Goal: Task Accomplishment & Management: Use online tool/utility

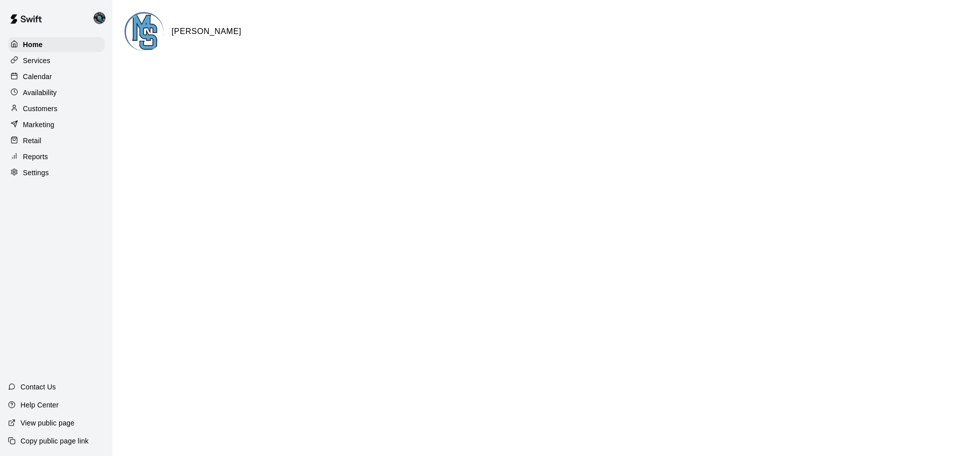
click at [43, 78] on p "Calendar" at bounding box center [37, 77] width 29 height 10
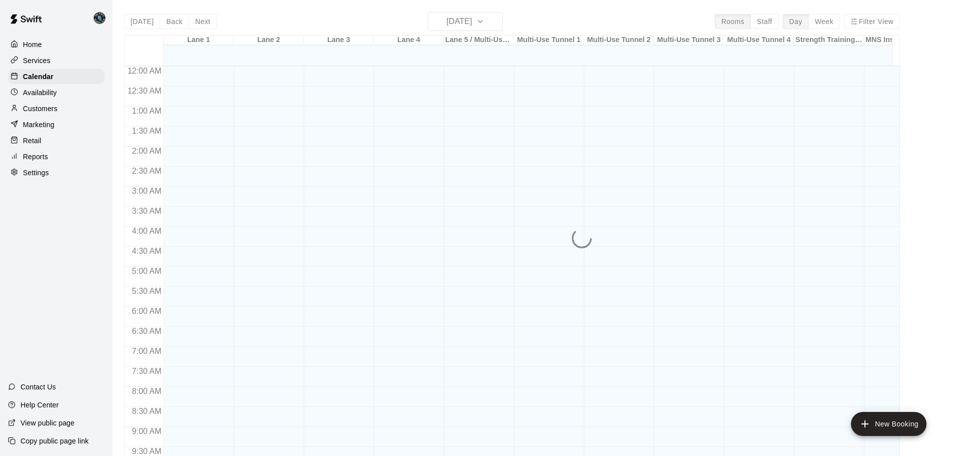
scroll to position [434, 0]
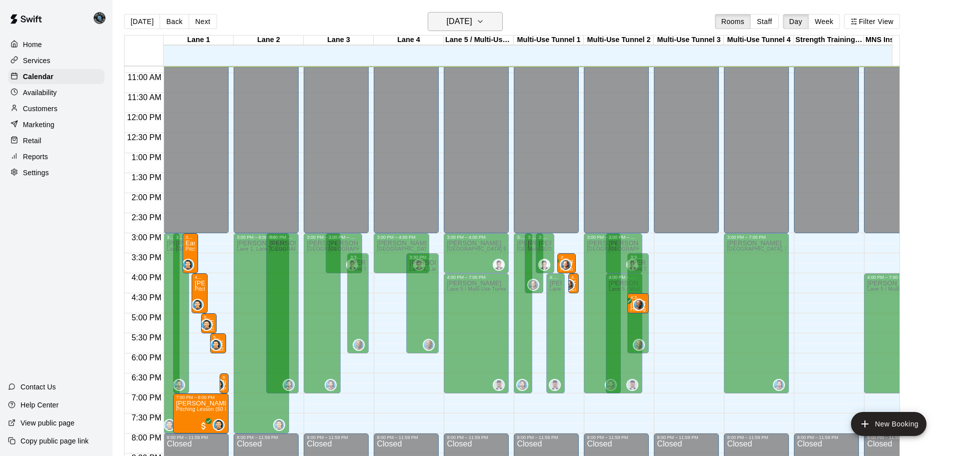
click at [469, 19] on h6 "[DATE]" at bounding box center [460, 22] width 26 height 14
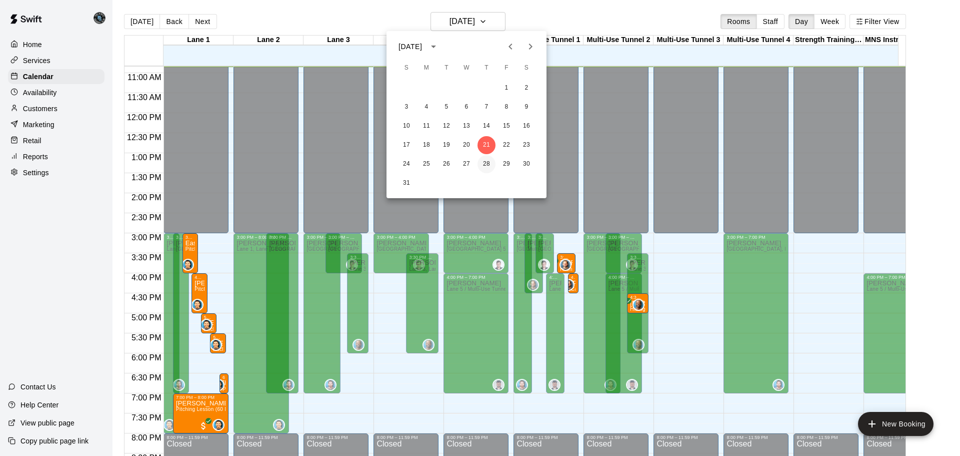
click at [482, 162] on button "28" at bounding box center [487, 164] width 18 height 18
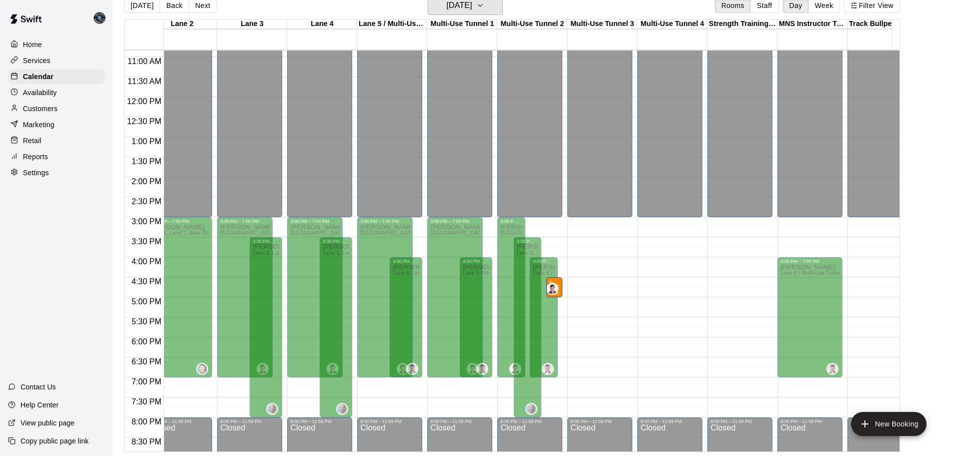
scroll to position [0, 0]
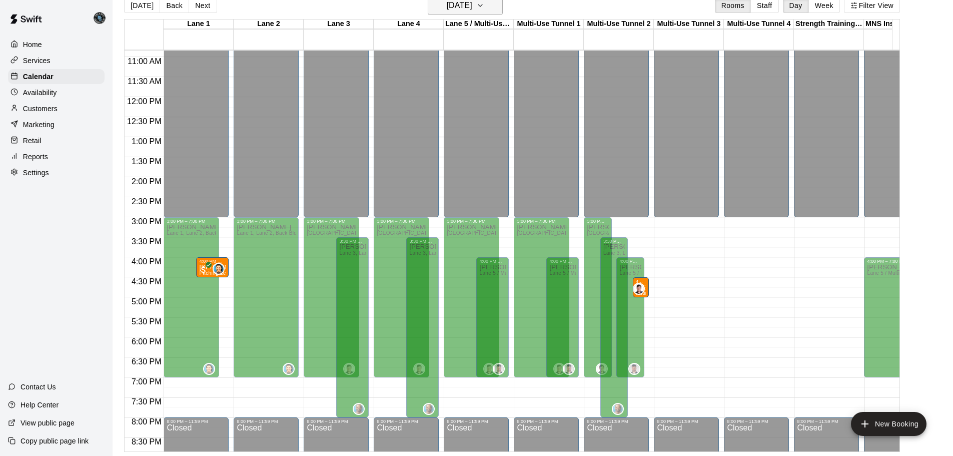
click at [463, 5] on h6 "[DATE]" at bounding box center [460, 5] width 26 height 14
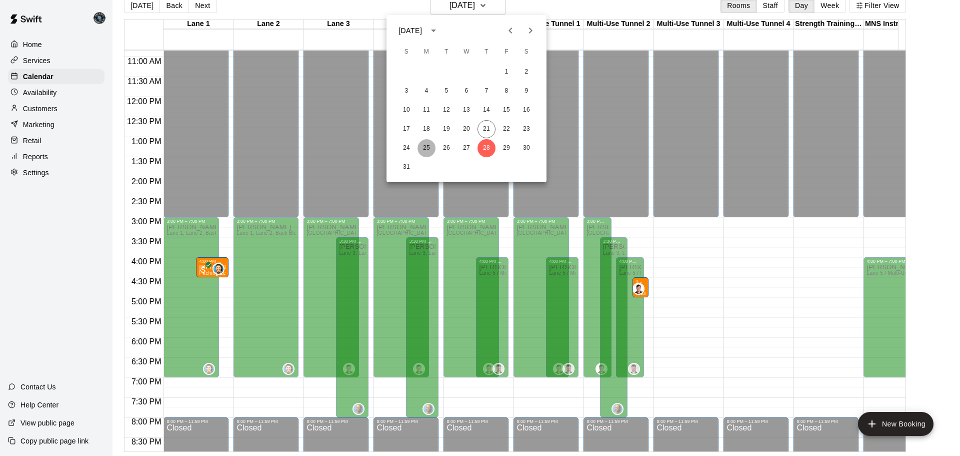
click at [425, 146] on button "25" at bounding box center [427, 148] width 18 height 18
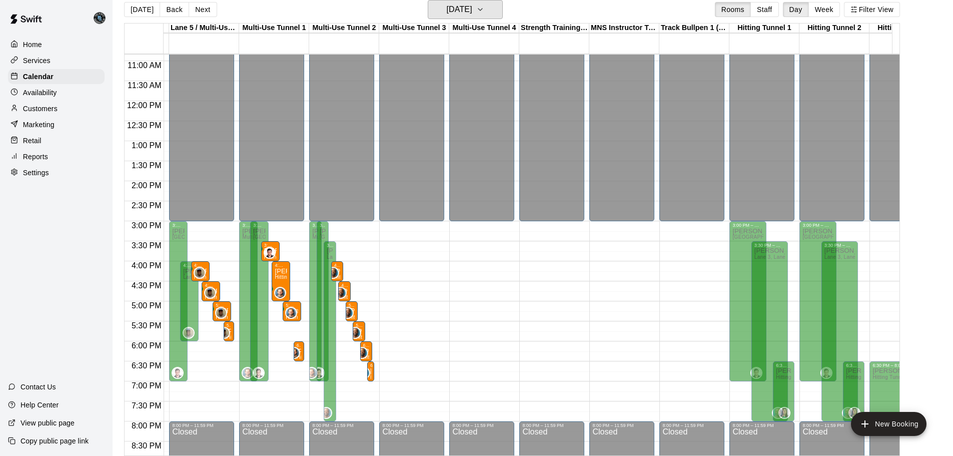
scroll to position [0, 249]
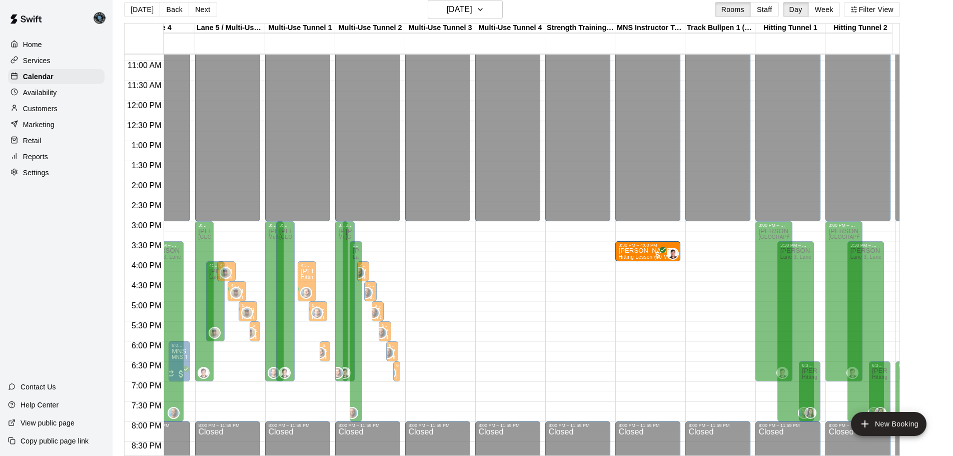
drag, startPoint x: 303, startPoint y: 248, endPoint x: 627, endPoint y: 250, distance: 324.5
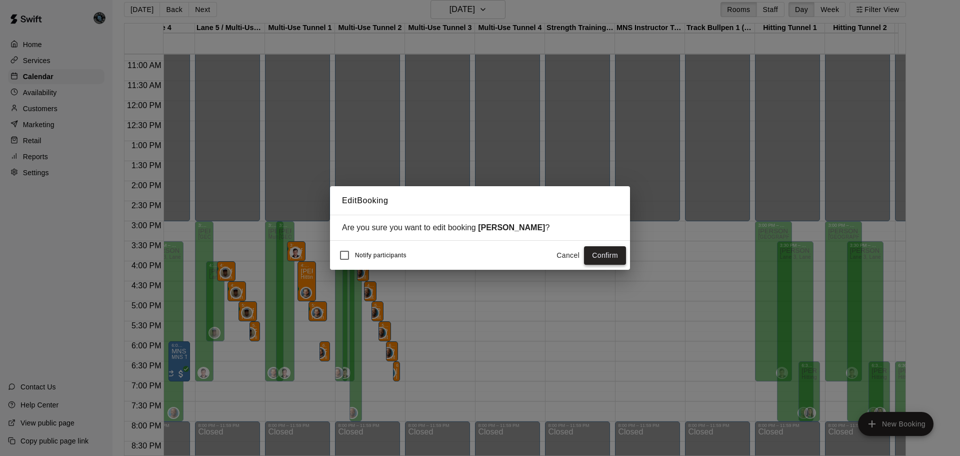
click at [603, 256] on button "Confirm" at bounding box center [605, 255] width 42 height 19
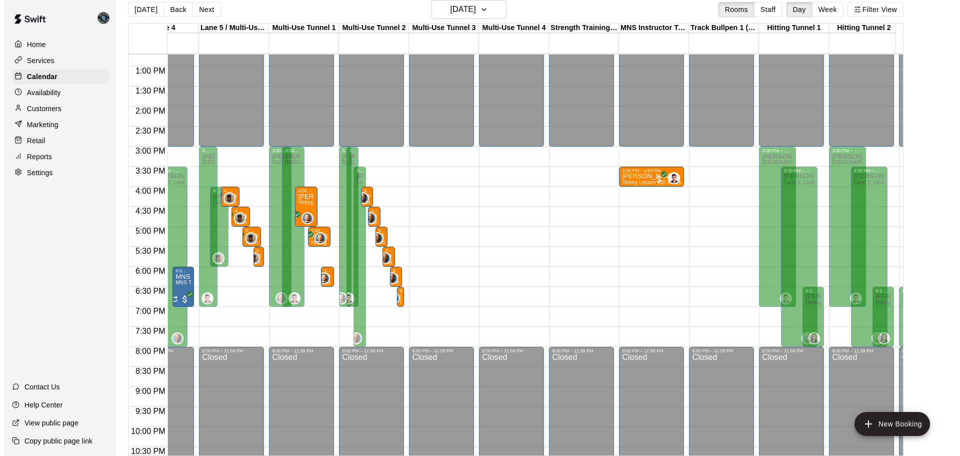
scroll to position [547, 249]
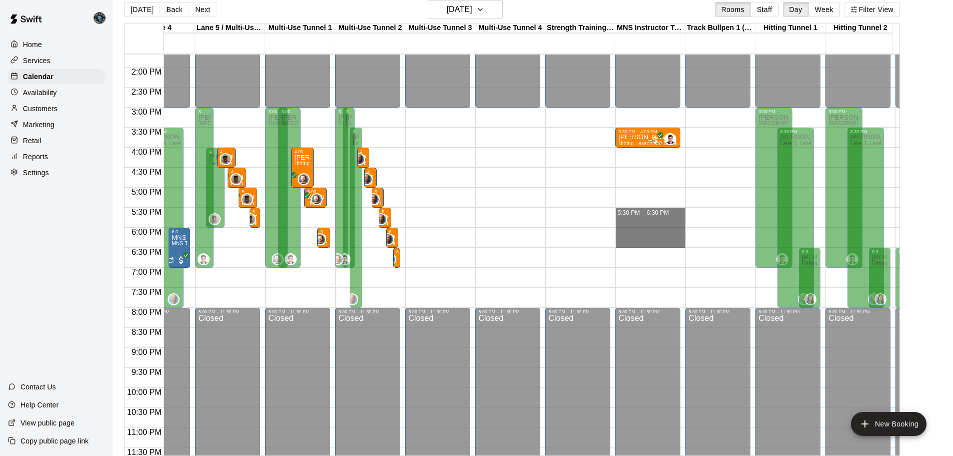
drag, startPoint x: 655, startPoint y: 210, endPoint x: 653, endPoint y: 244, distance: 34.6
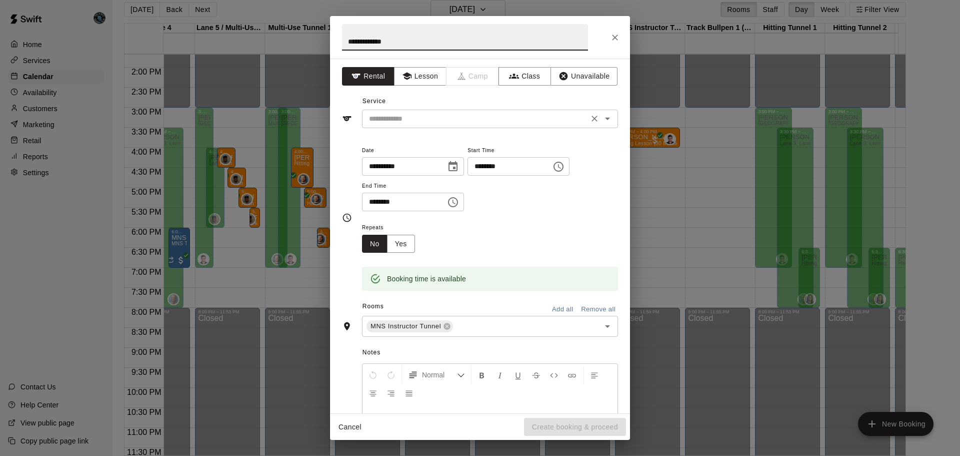
type input "**********"
click at [432, 122] on input "text" at bounding box center [475, 119] width 221 height 13
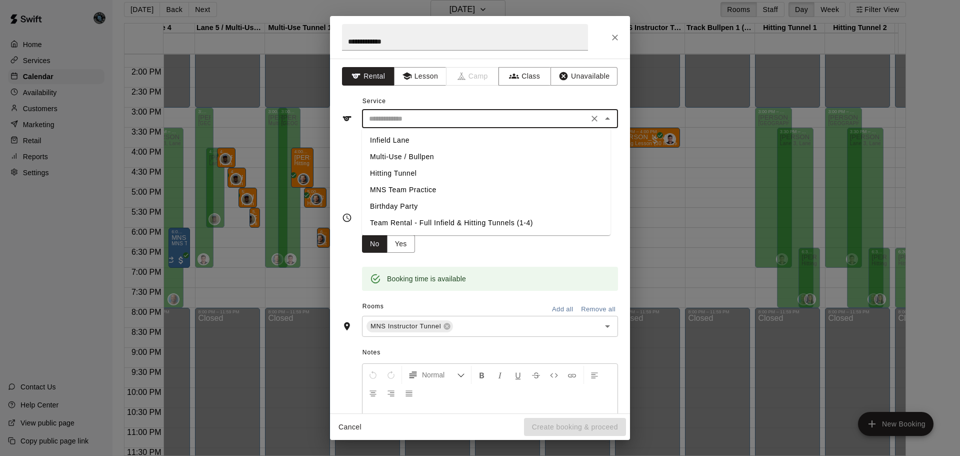
click at [413, 174] on li "Hitting Tunnel" at bounding box center [486, 173] width 249 height 17
type input "**********"
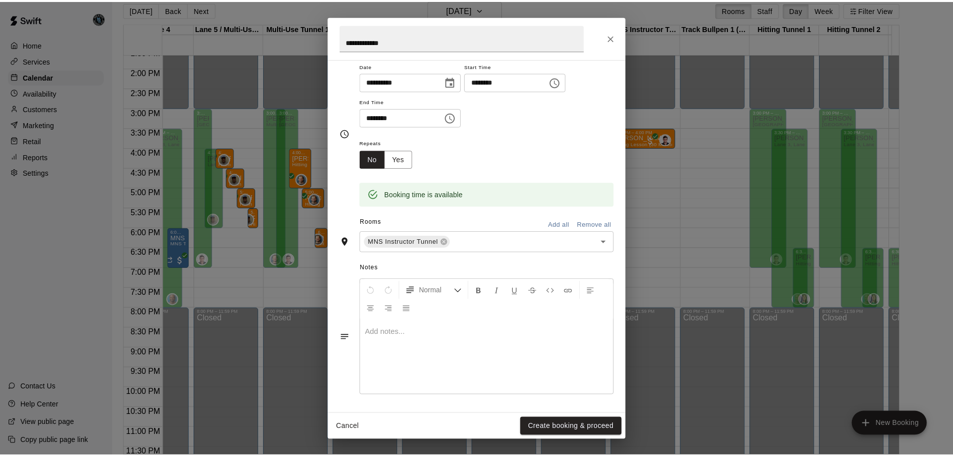
scroll to position [85, 0]
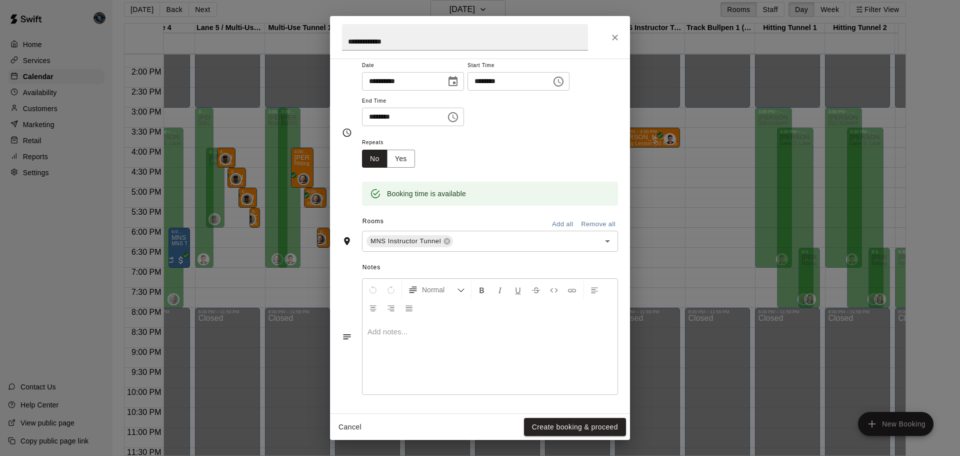
click at [424, 339] on div at bounding box center [490, 356] width 255 height 75
click at [572, 422] on button "Create booking & proceed" at bounding box center [575, 427] width 102 height 19
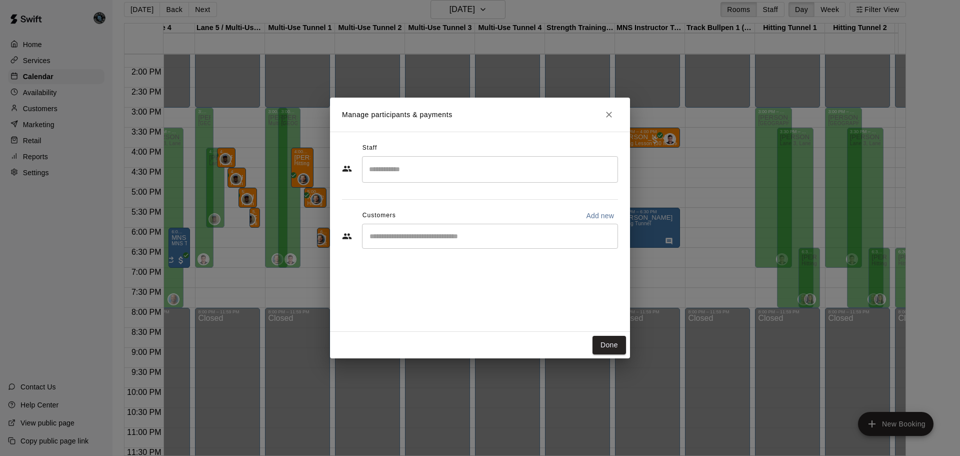
click at [462, 174] on input "Search staff" at bounding box center [490, 170] width 247 height 18
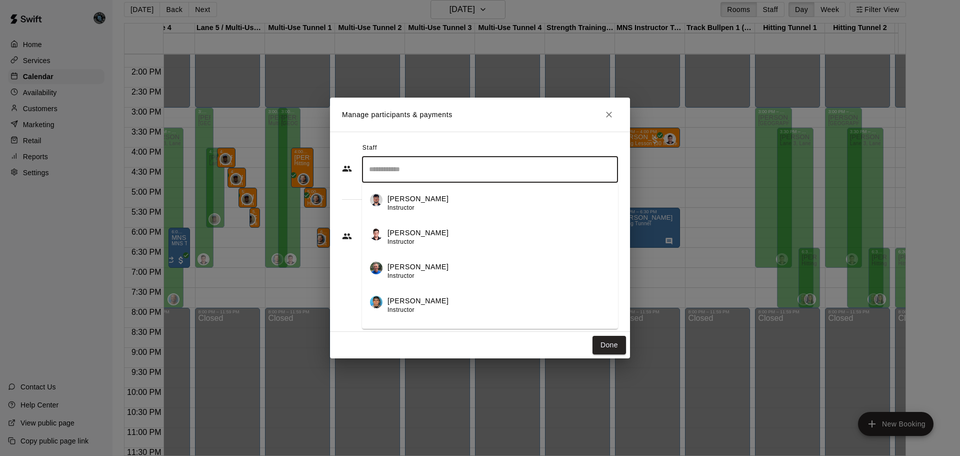
click at [442, 232] on div "[PERSON_NAME] Instructor" at bounding box center [499, 238] width 223 height 20
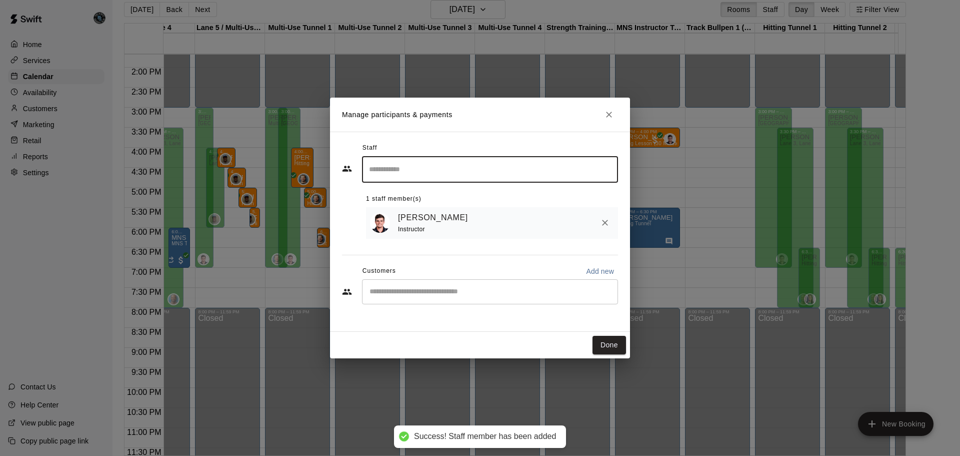
click at [413, 294] on input "Start typing to search customers..." at bounding box center [490, 292] width 247 height 10
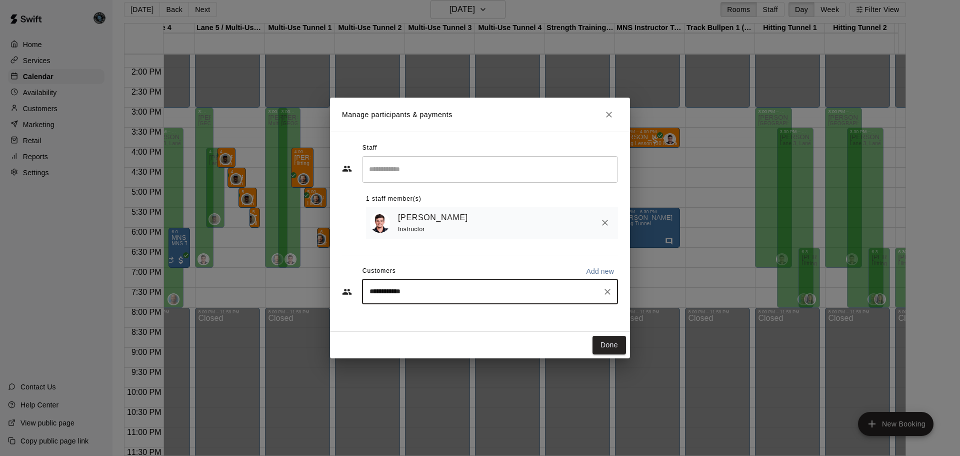
type input "**********"
click at [429, 317] on p "[PERSON_NAME]" at bounding box center [420, 316] width 61 height 11
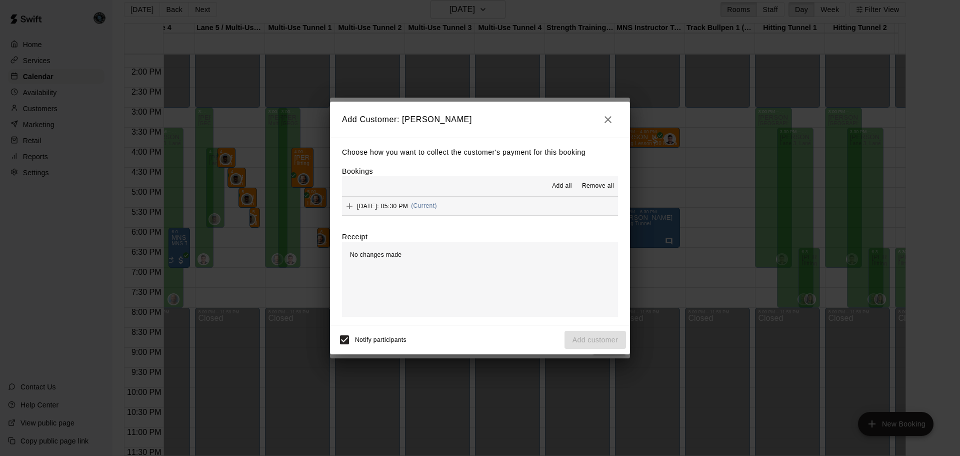
click at [564, 184] on span "Add all" at bounding box center [562, 186] width 20 height 10
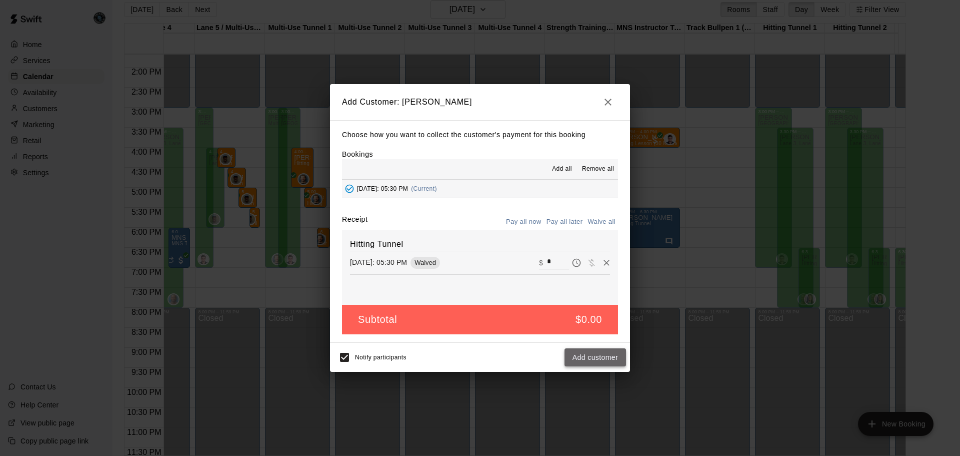
click at [599, 361] on button "Add customer" at bounding box center [596, 357] width 62 height 19
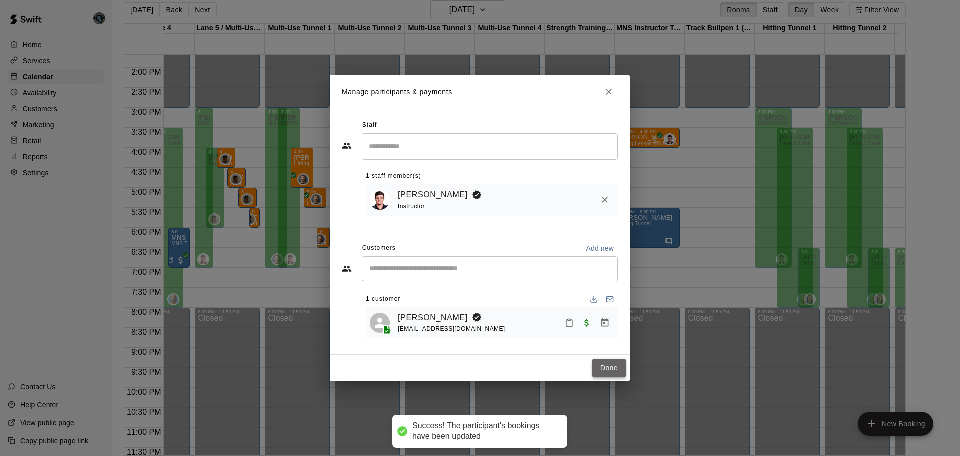
click at [609, 370] on button "Done" at bounding box center [610, 368] width 34 height 19
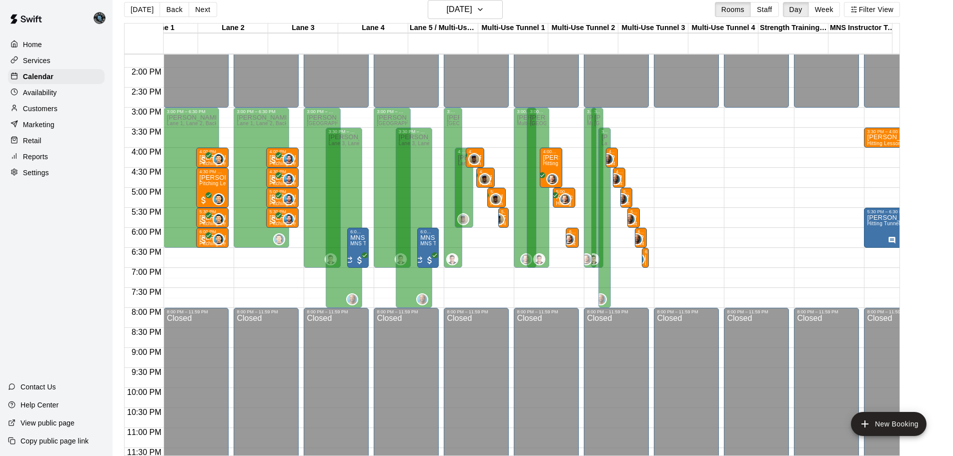
scroll to position [0, 0]
click at [203, 5] on button "Next" at bounding box center [203, 9] width 28 height 15
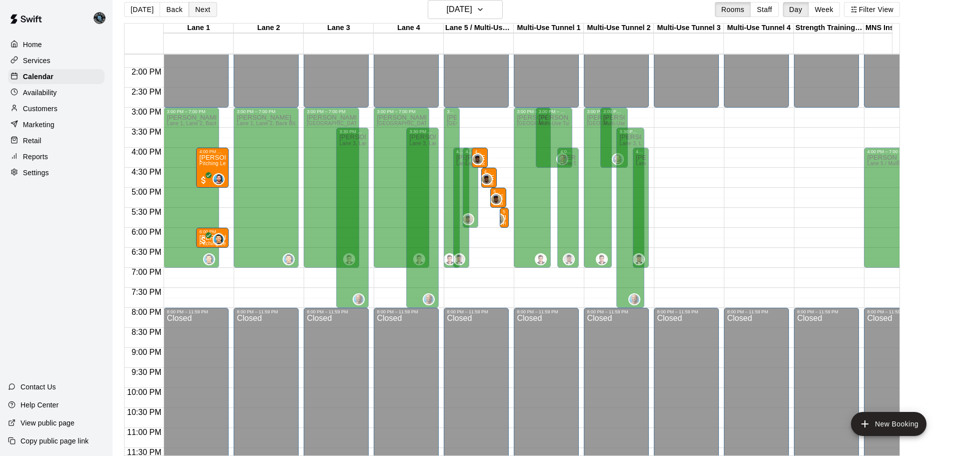
click at [206, 10] on button "Next" at bounding box center [203, 9] width 28 height 15
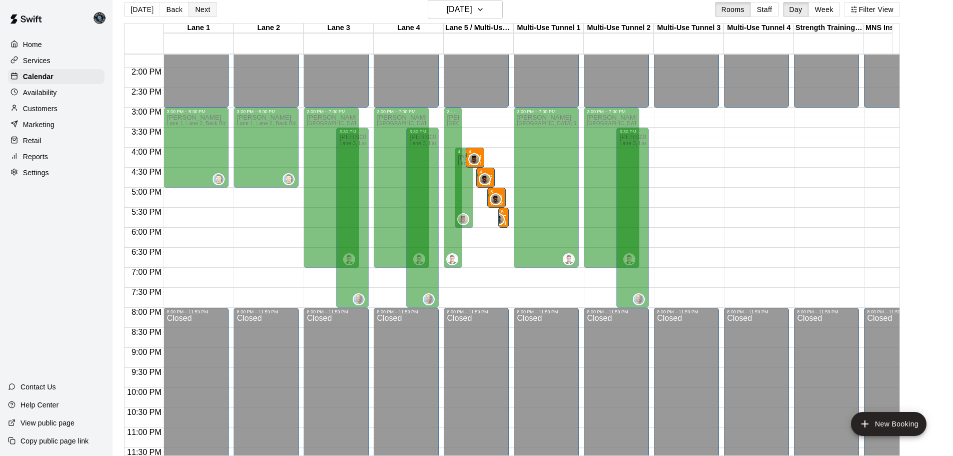
click at [205, 10] on button "Next" at bounding box center [203, 9] width 28 height 15
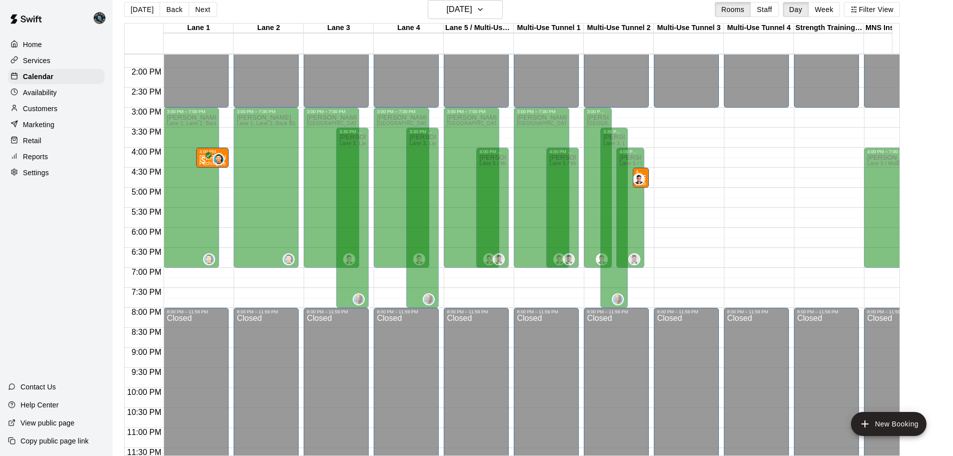
click at [205, 11] on button "Next" at bounding box center [203, 9] width 28 height 15
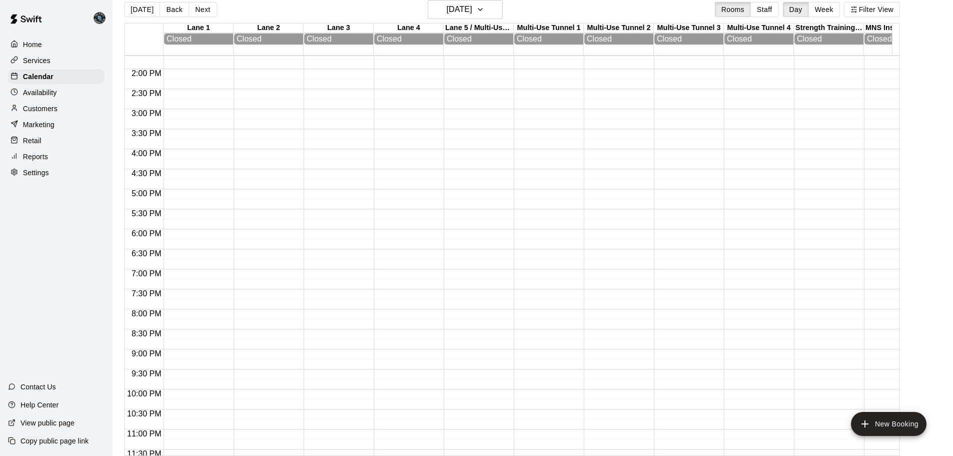
click at [205, 11] on button "Next" at bounding box center [203, 9] width 28 height 15
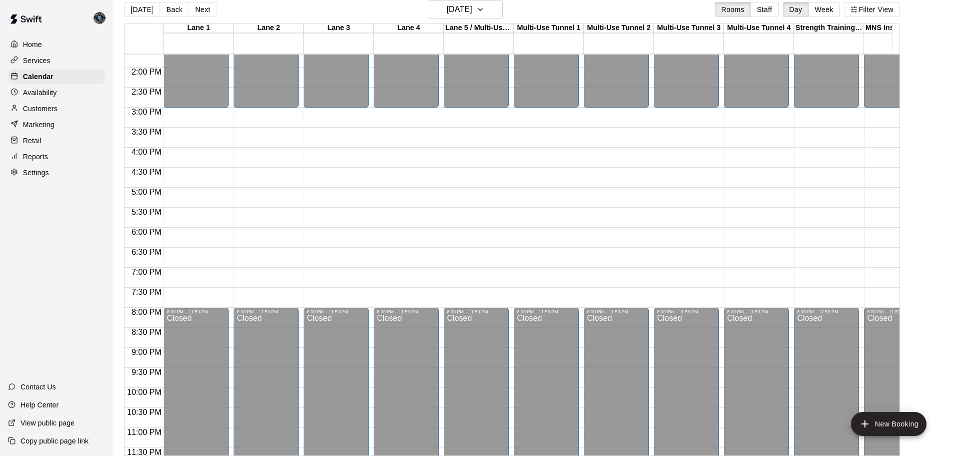
click at [40, 95] on p "Availability" at bounding box center [40, 93] width 34 height 10
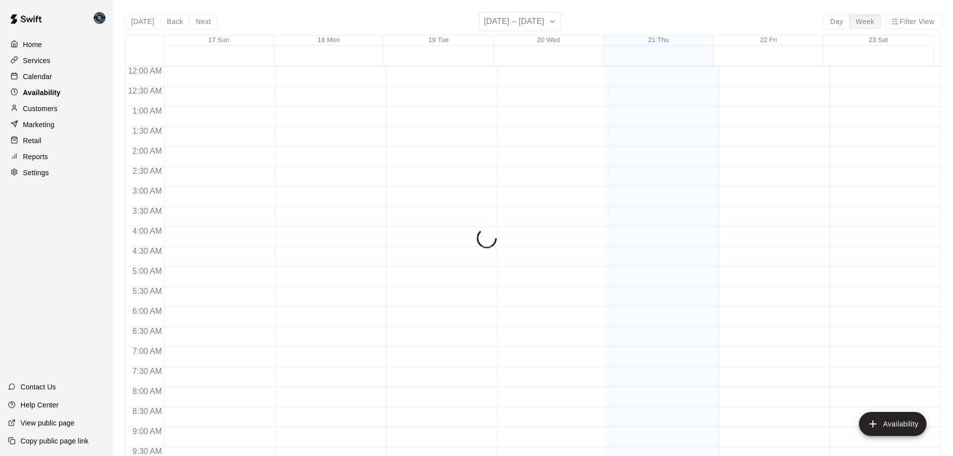
scroll to position [438, 0]
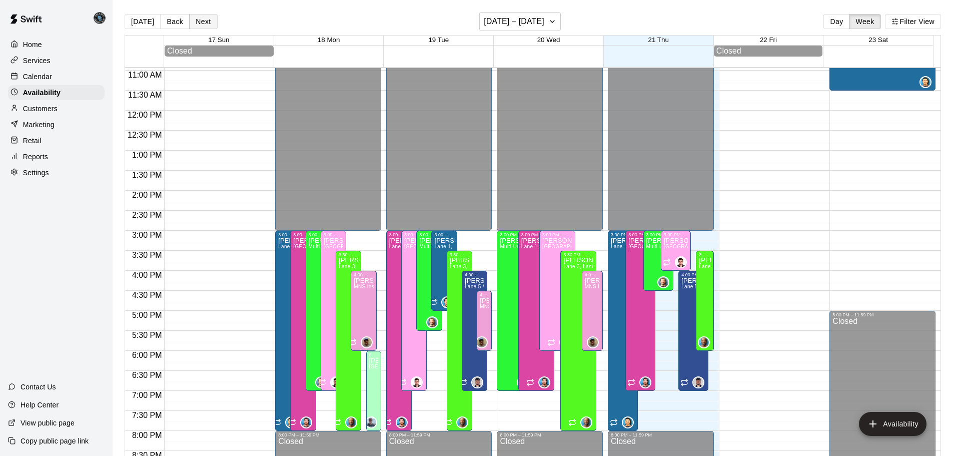
click at [205, 25] on button "Next" at bounding box center [203, 21] width 28 height 15
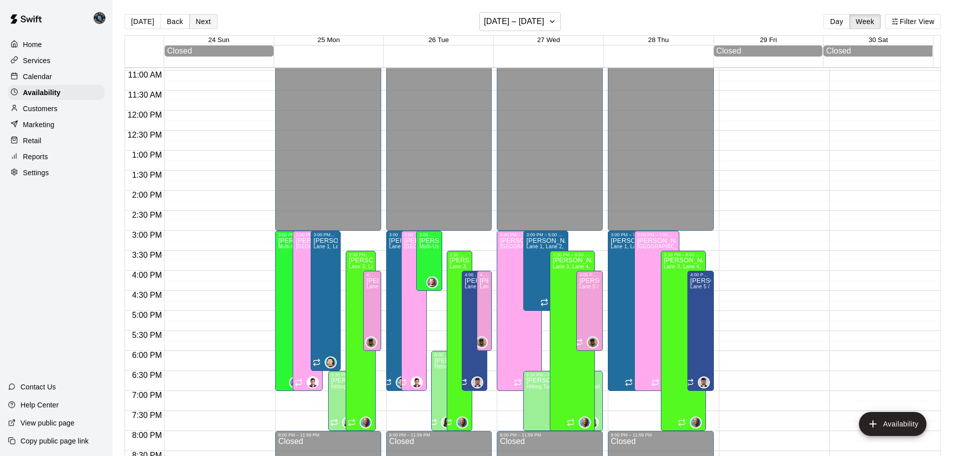
click at [205, 25] on button "Next" at bounding box center [203, 21] width 28 height 15
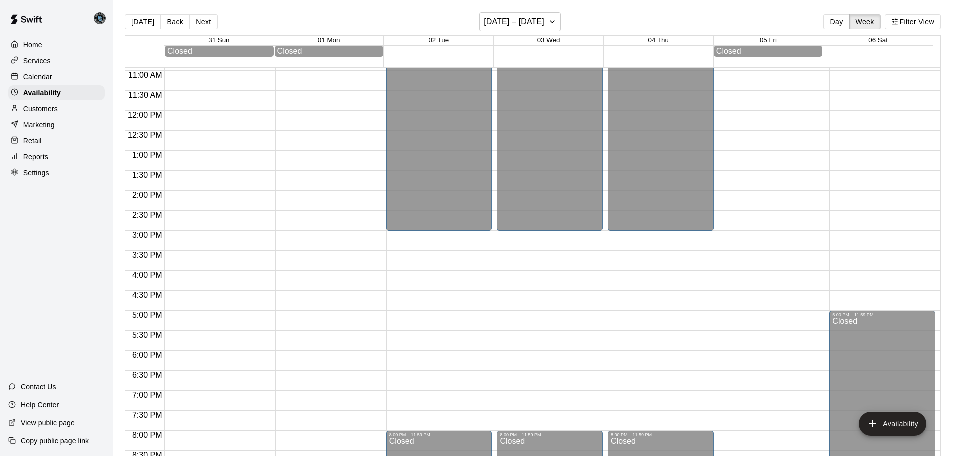
click at [35, 178] on p "Settings" at bounding box center [36, 173] width 26 height 10
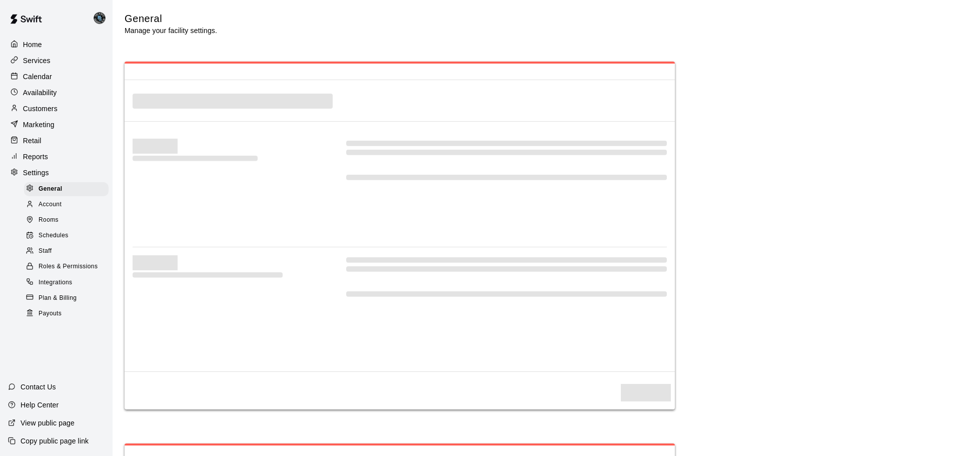
select select "**"
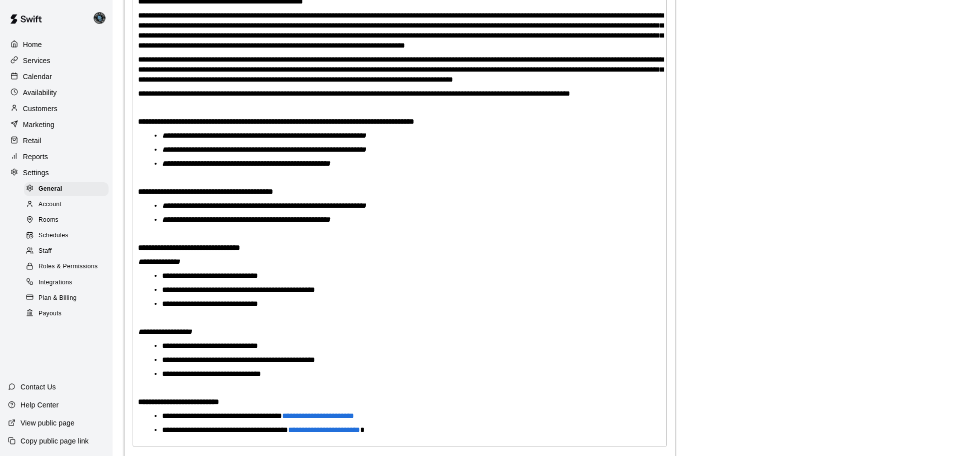
scroll to position [2361, 0]
click at [40, 159] on p "Reports" at bounding box center [35, 157] width 25 height 10
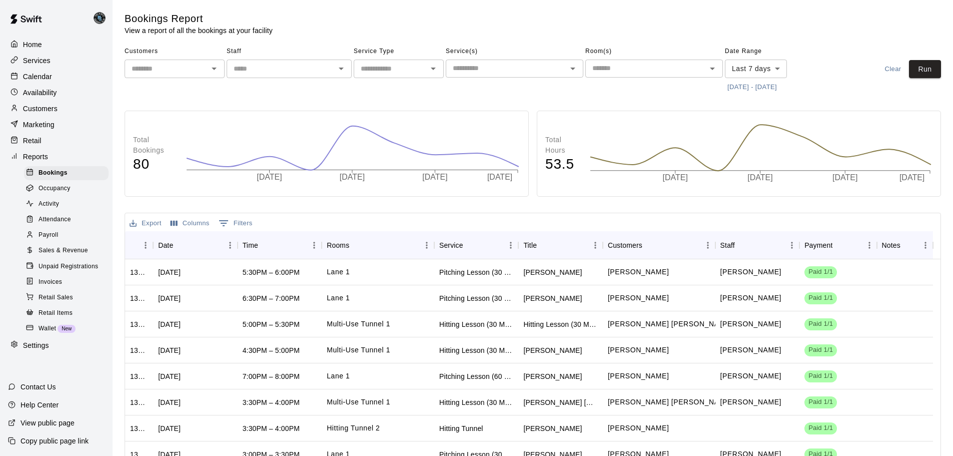
click at [56, 238] on span "Payroll" at bounding box center [49, 235] width 20 height 10
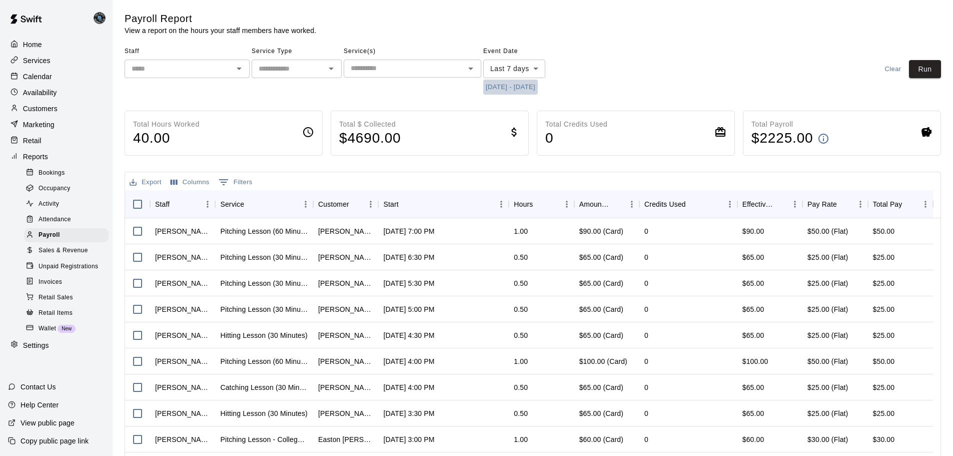
click at [523, 84] on button "[DATE] - [DATE]" at bounding box center [510, 88] width 55 height 16
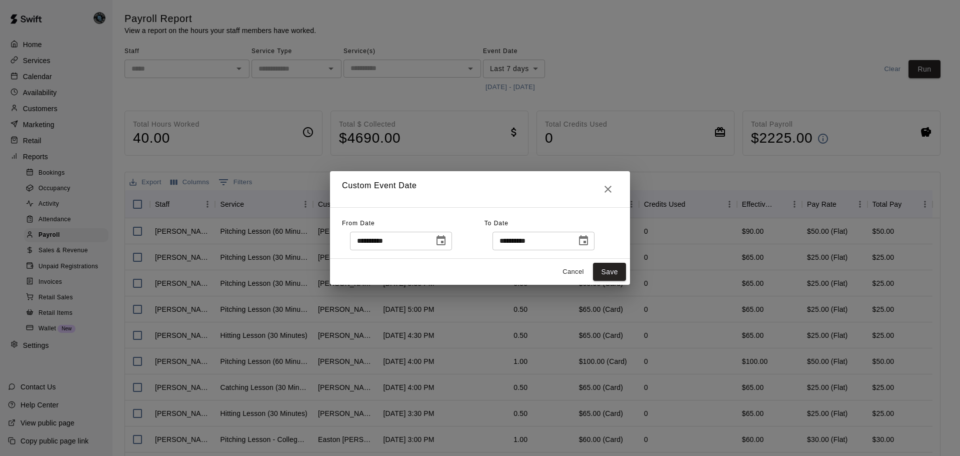
click at [588, 241] on icon "Choose date, selected date is Aug 21, 2025" at bounding box center [583, 240] width 9 height 10
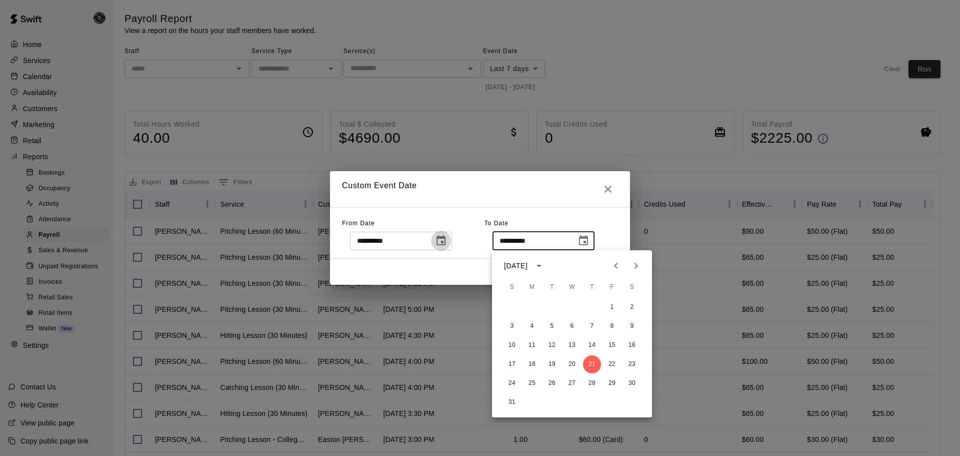
click at [446, 245] on icon "Choose date, selected date is Aug 14, 2025" at bounding box center [441, 240] width 9 height 10
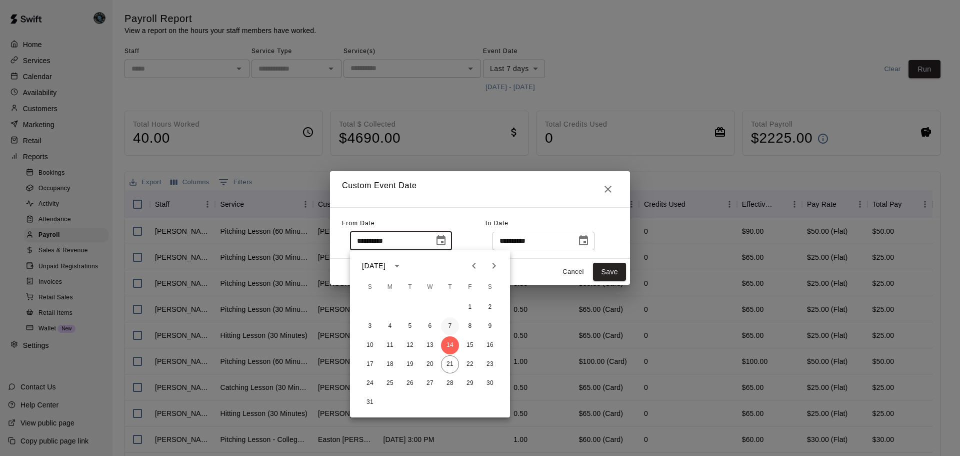
click at [450, 327] on button "7" at bounding box center [450, 326] width 18 height 18
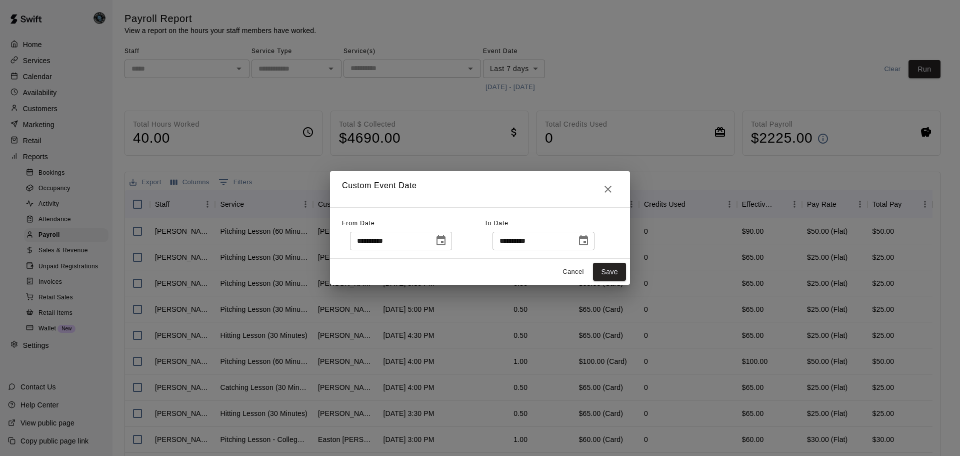
type input "**********"
drag, startPoint x: 601, startPoint y: 238, endPoint x: 596, endPoint y: 244, distance: 7.5
click at [590, 240] on icon "Choose date, selected date is Aug 21, 2025" at bounding box center [584, 241] width 12 height 12
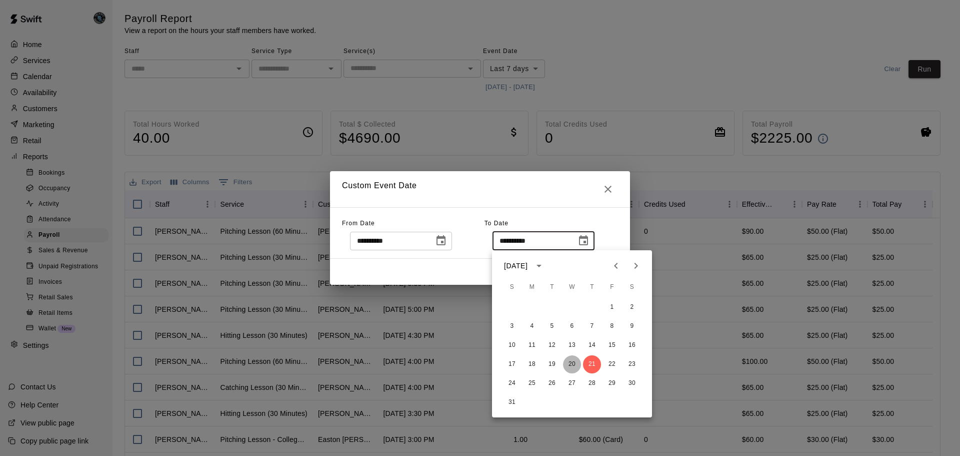
click at [575, 361] on button "20" at bounding box center [572, 364] width 18 height 18
type input "**********"
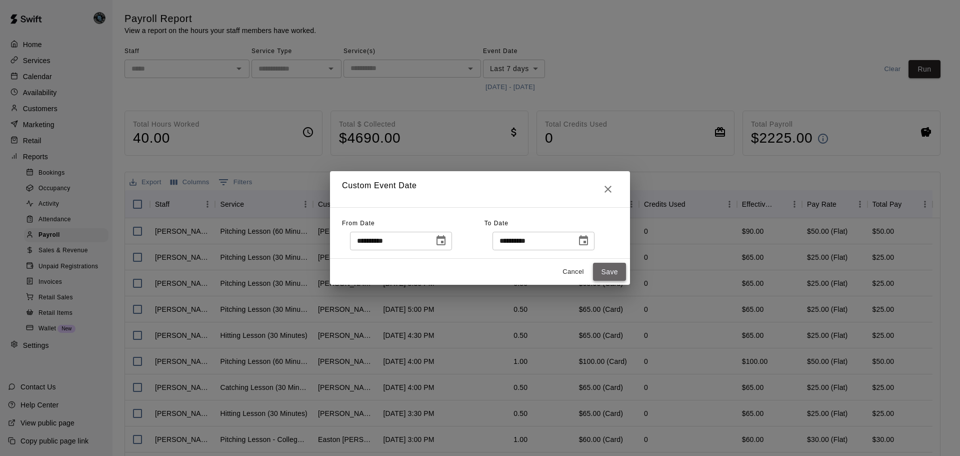
click at [604, 268] on button "Save" at bounding box center [609, 272] width 33 height 19
type input "******"
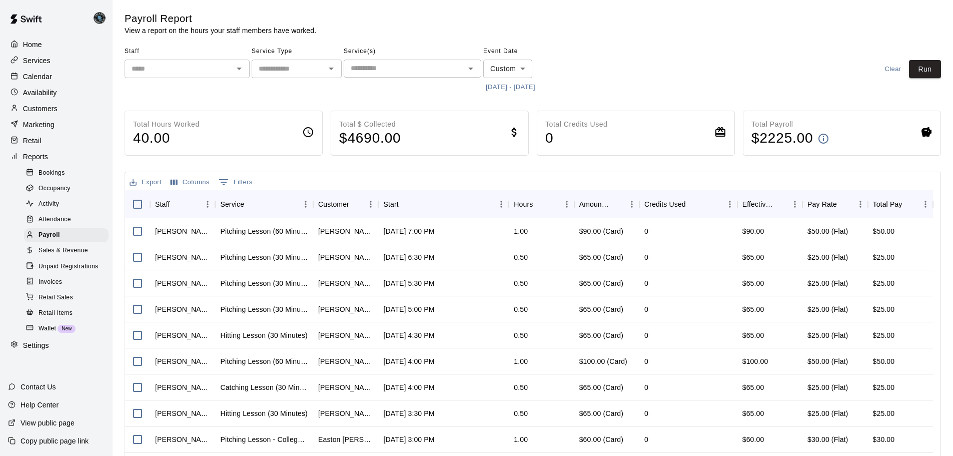
click at [197, 63] on input "text" at bounding box center [179, 69] width 103 height 13
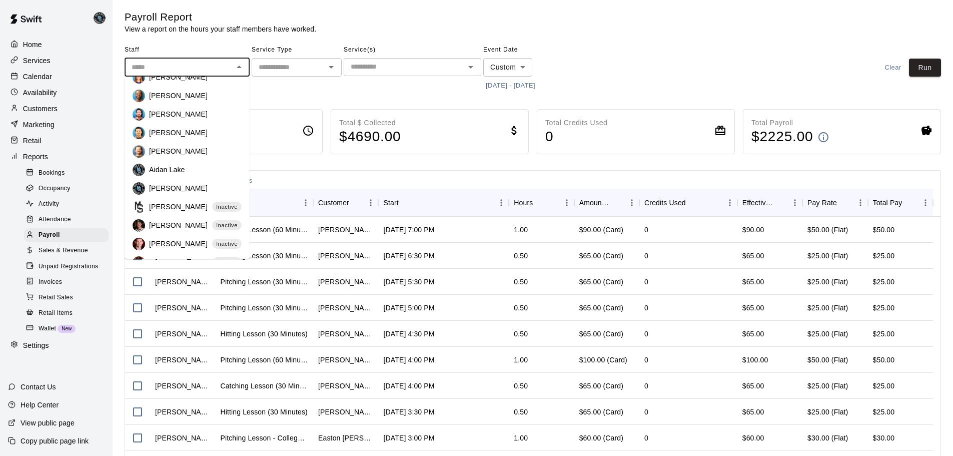
scroll to position [174, 0]
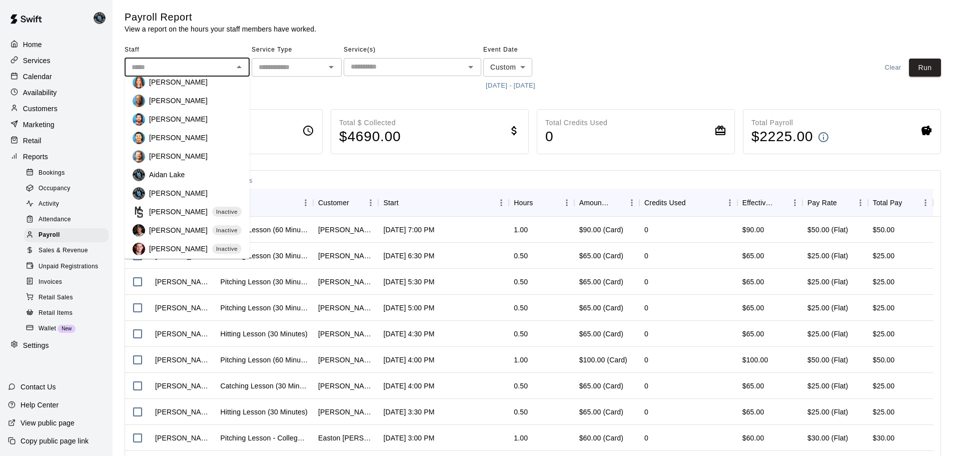
click at [184, 156] on p "[PERSON_NAME]" at bounding box center [178, 156] width 59 height 10
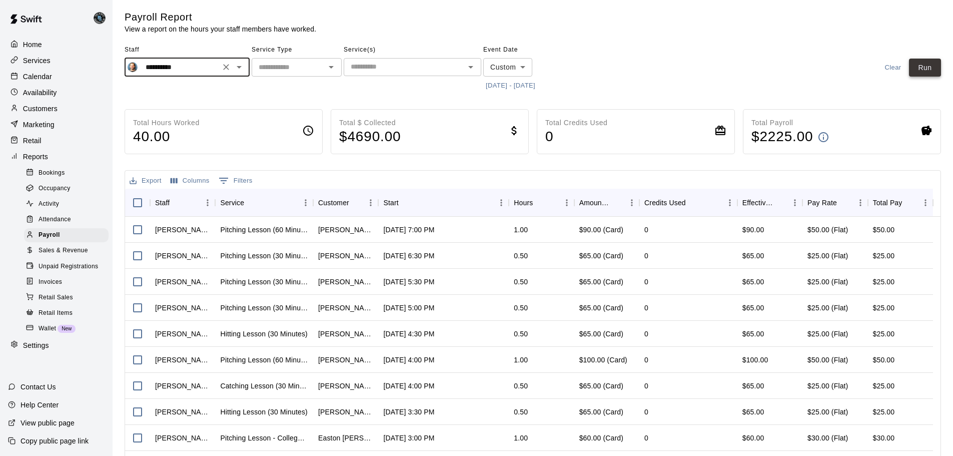
click at [930, 65] on button "Run" at bounding box center [925, 68] width 32 height 19
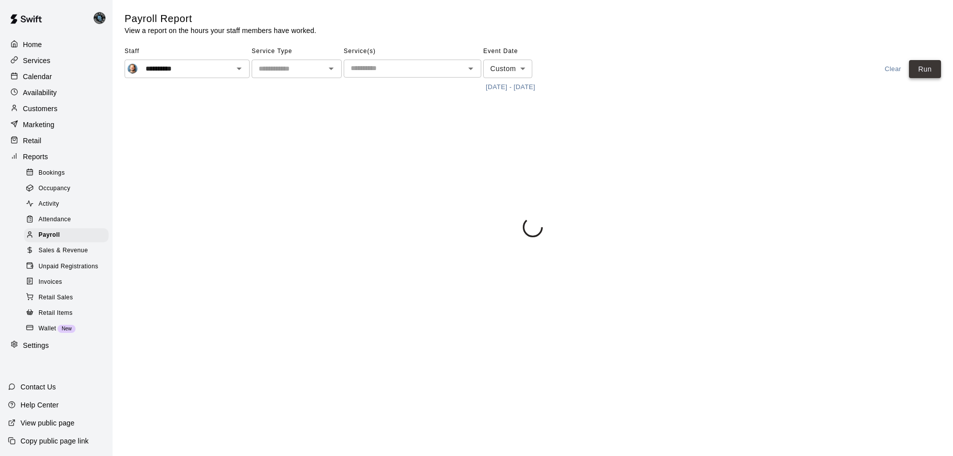
scroll to position [0, 0]
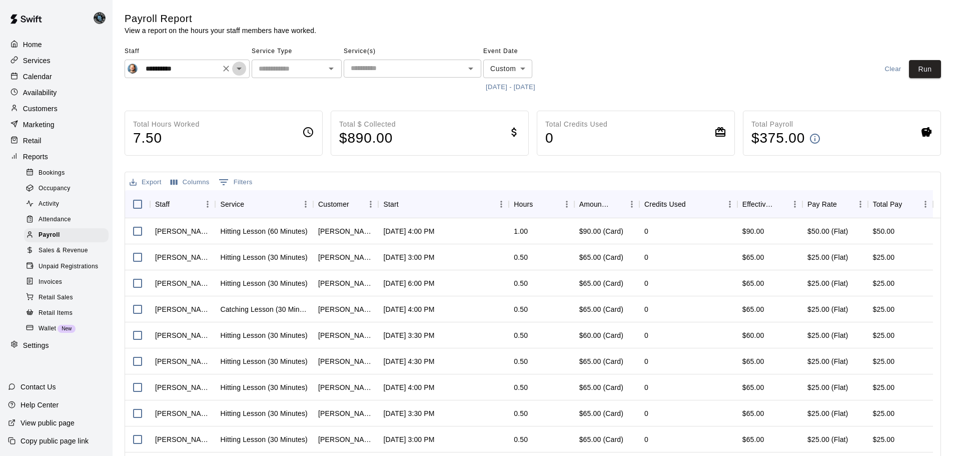
click at [239, 70] on icon "Open" at bounding box center [239, 69] width 5 height 3
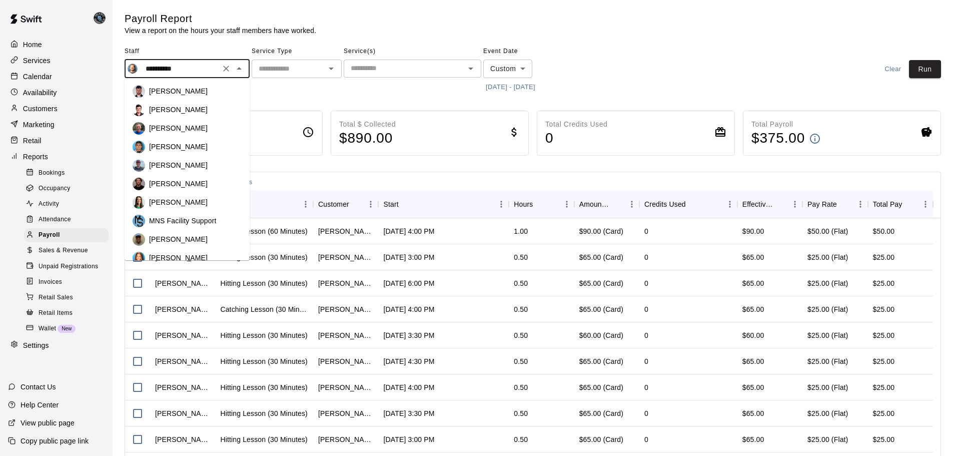
scroll to position [81, 0]
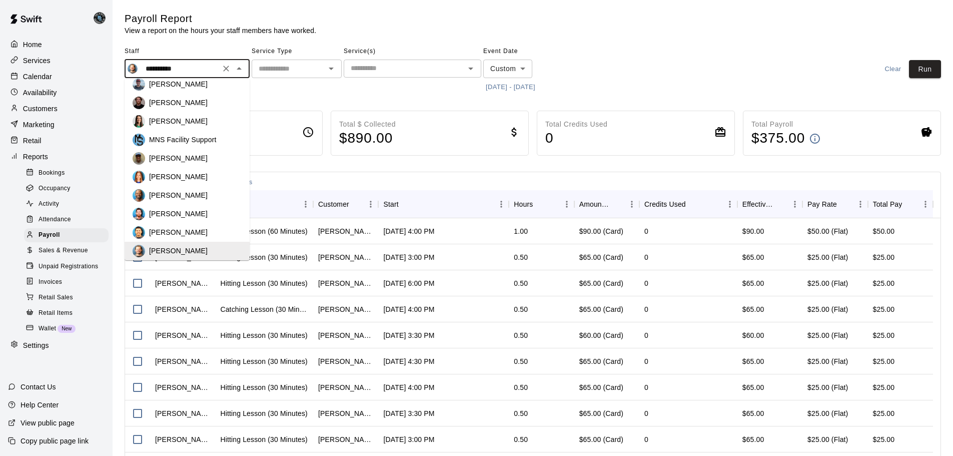
click at [179, 230] on p "[PERSON_NAME]" at bounding box center [178, 232] width 59 height 10
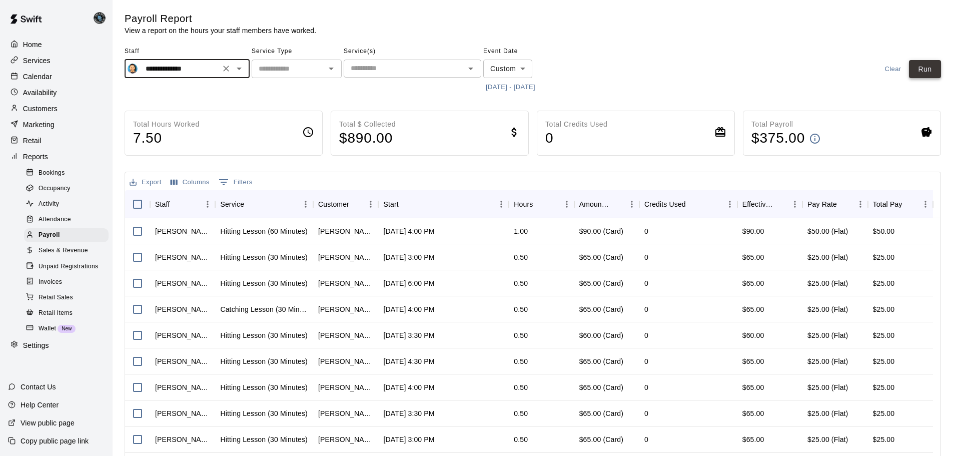
click at [917, 70] on button "Run" at bounding box center [925, 69] width 32 height 19
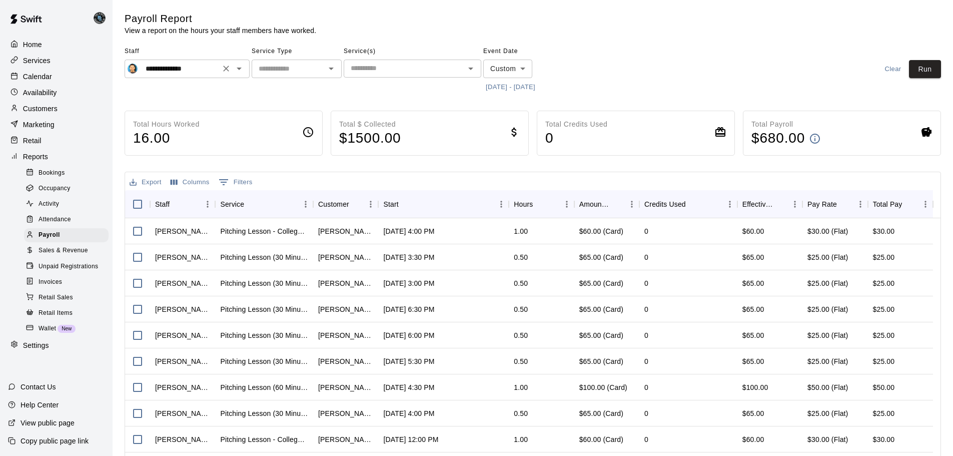
click at [238, 66] on icon "Open" at bounding box center [239, 69] width 12 height 12
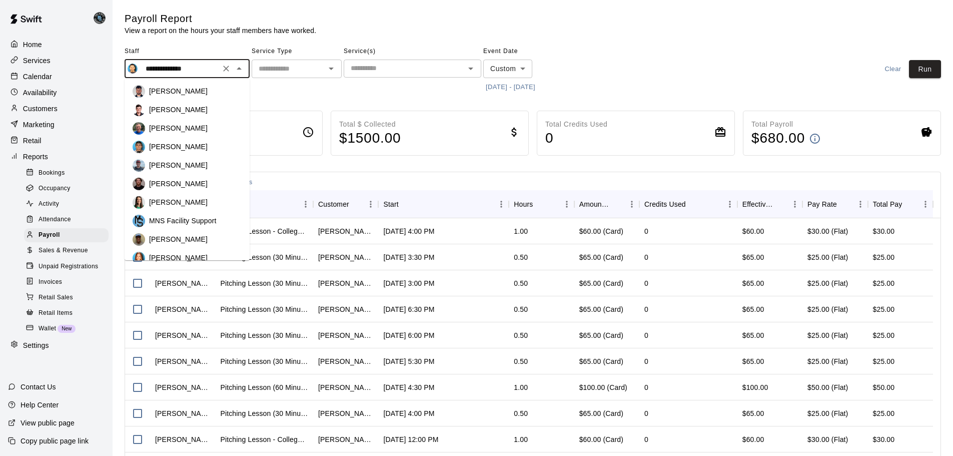
scroll to position [63, 0]
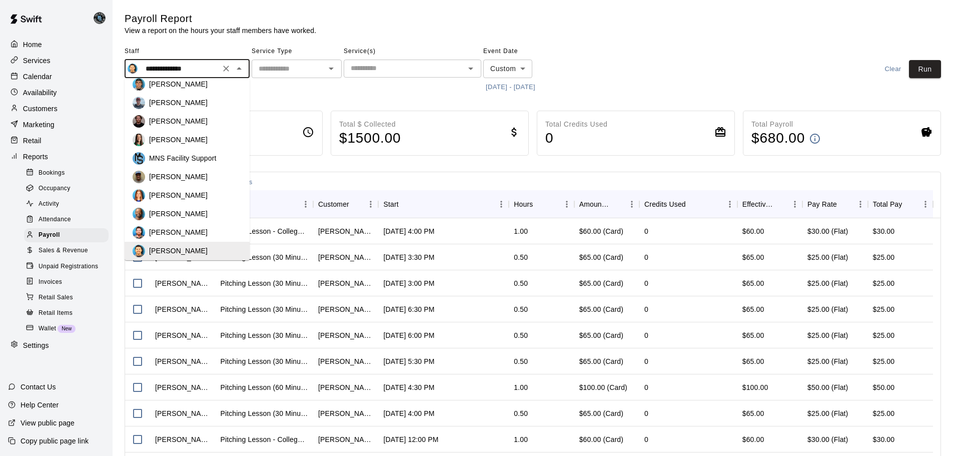
click at [187, 232] on p "[PERSON_NAME]" at bounding box center [178, 232] width 59 height 10
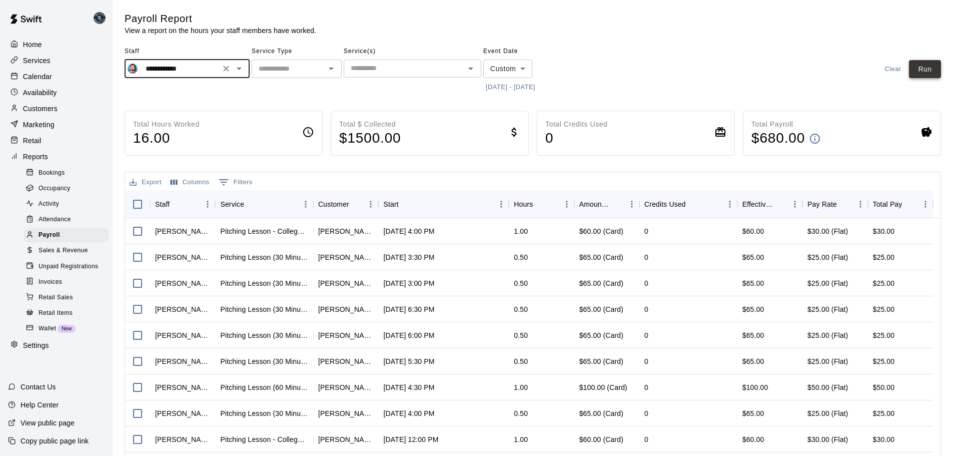
click at [924, 69] on button "Run" at bounding box center [925, 69] width 32 height 19
click at [242, 66] on icon "Open" at bounding box center [239, 69] width 12 height 12
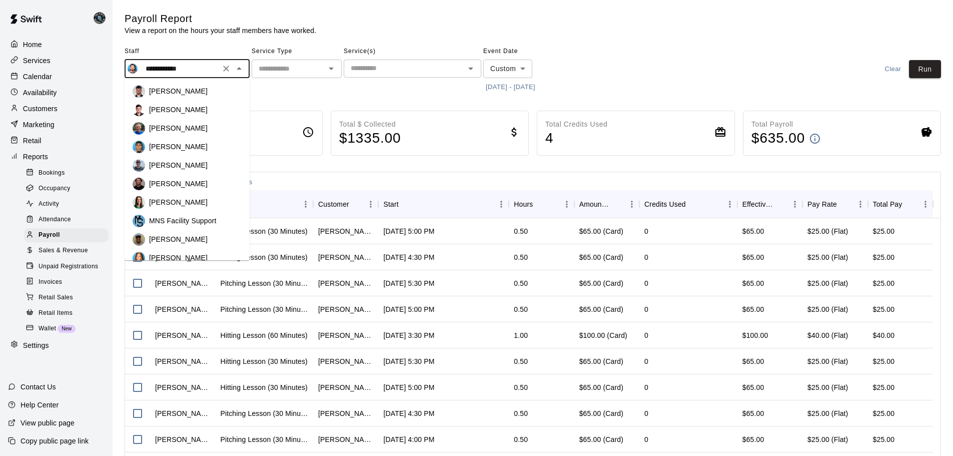
scroll to position [44, 0]
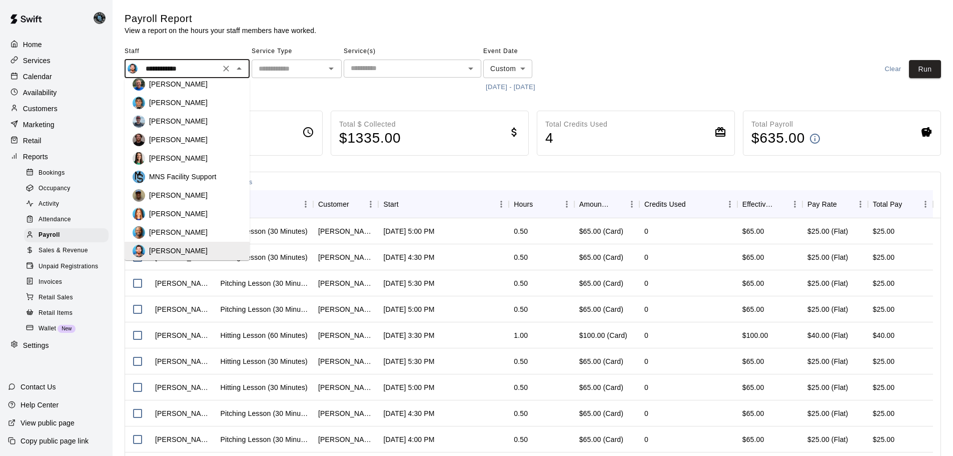
click at [179, 231] on p "[PERSON_NAME]" at bounding box center [178, 232] width 59 height 10
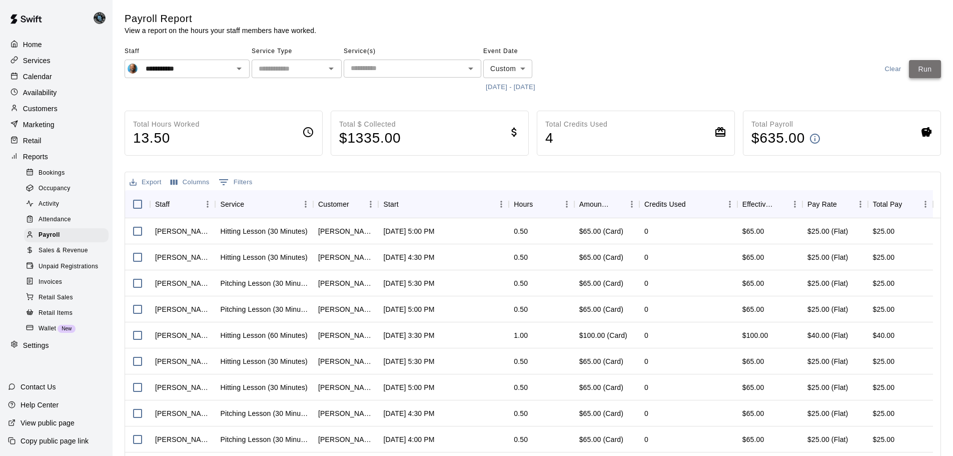
click at [922, 67] on button "Run" at bounding box center [925, 69] width 32 height 19
click at [238, 69] on icon "Open" at bounding box center [239, 69] width 5 height 3
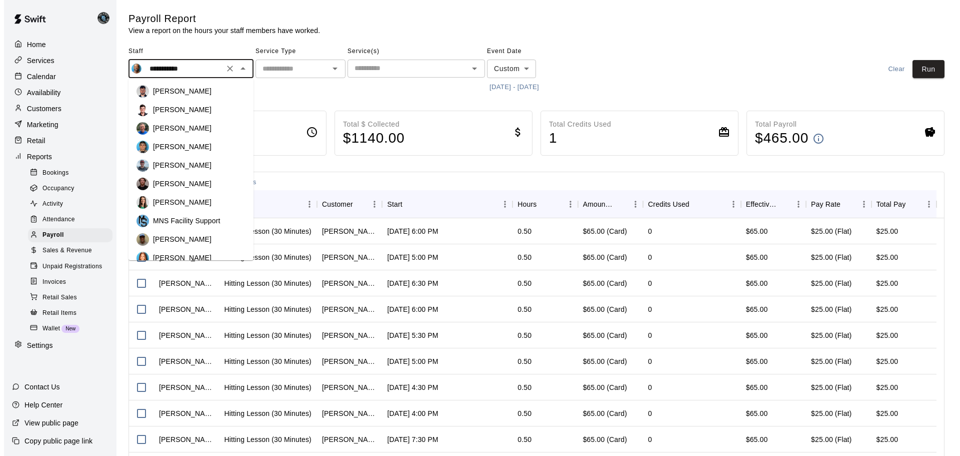
scroll to position [26, 0]
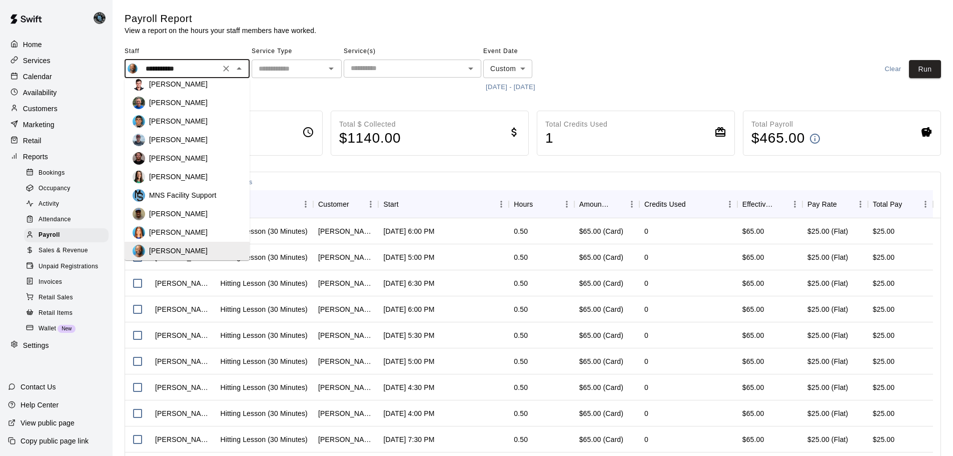
click at [177, 230] on p "[PERSON_NAME]" at bounding box center [178, 232] width 59 height 10
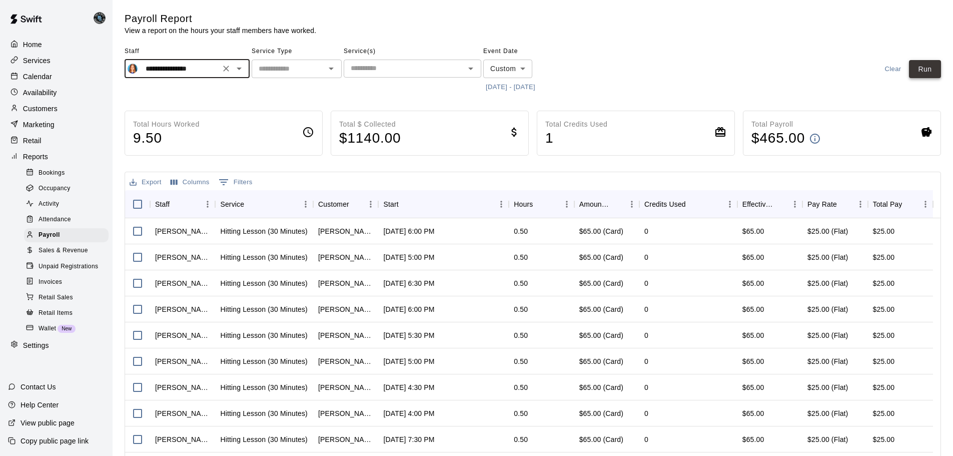
click at [929, 71] on button "Run" at bounding box center [925, 69] width 32 height 19
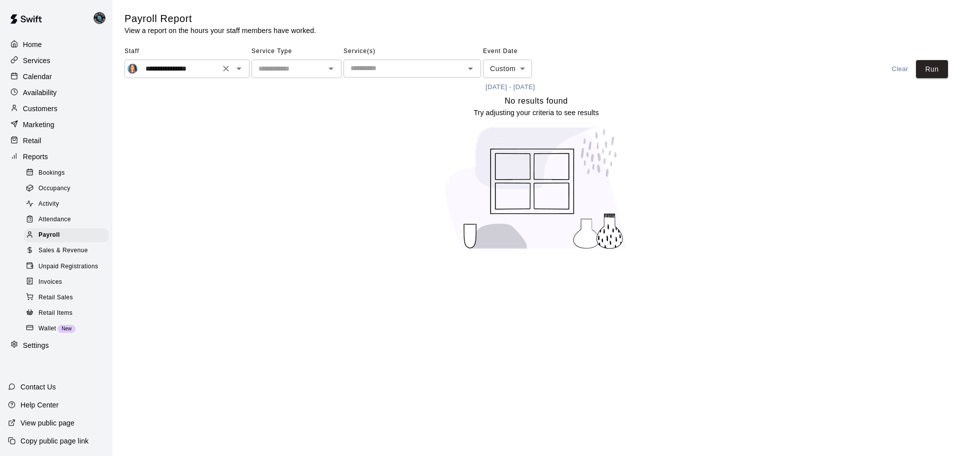
click at [239, 68] on icon "Open" at bounding box center [239, 69] width 5 height 3
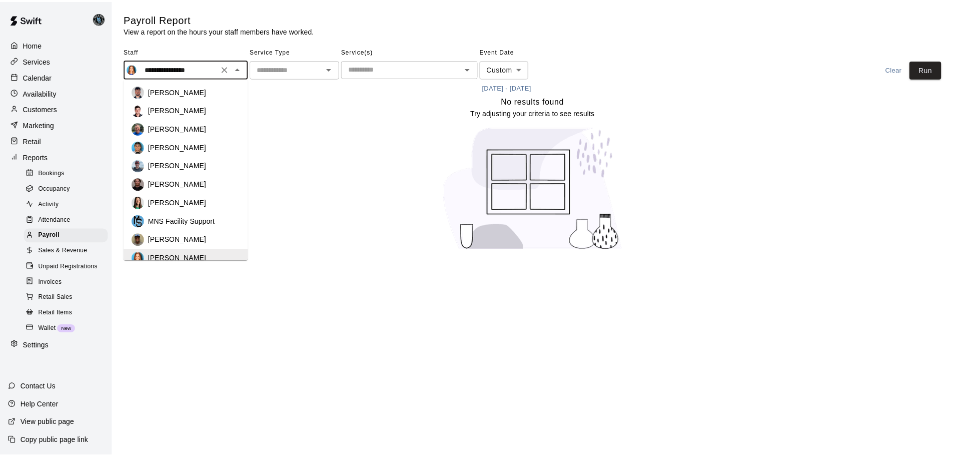
scroll to position [7, 0]
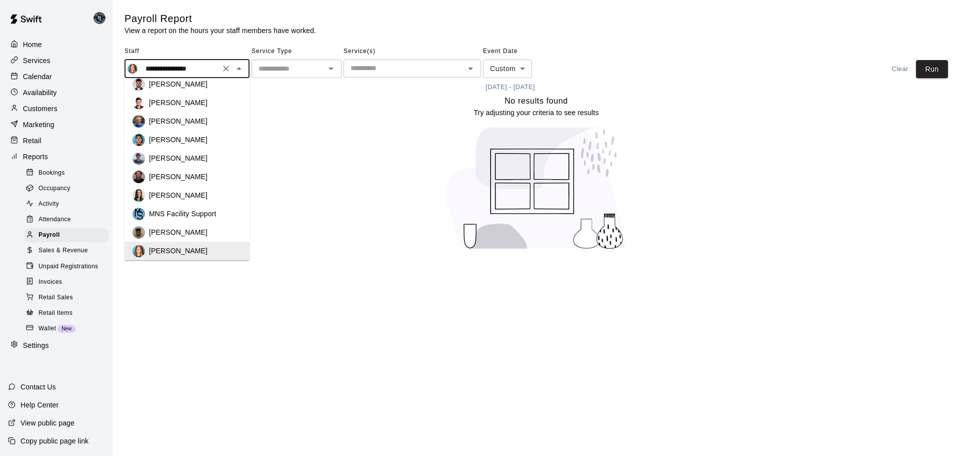
click at [167, 228] on p "[PERSON_NAME]" at bounding box center [178, 232] width 59 height 10
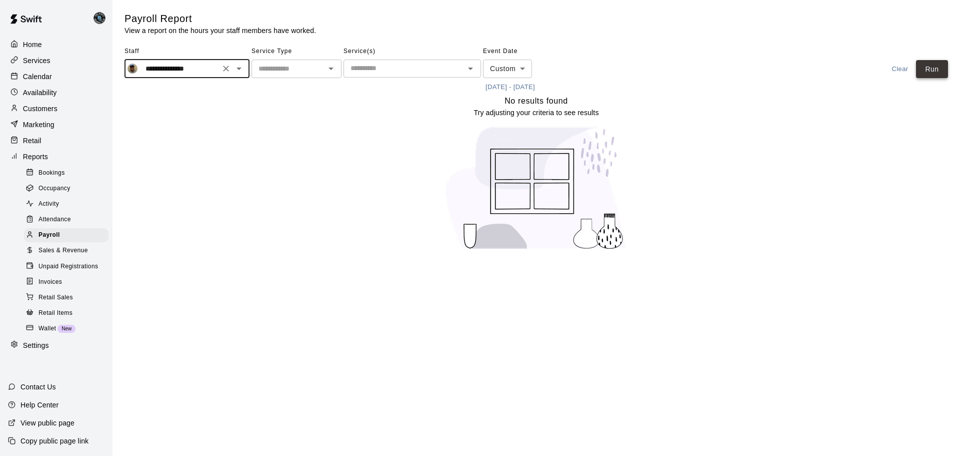
click at [933, 71] on button "Run" at bounding box center [932, 69] width 32 height 19
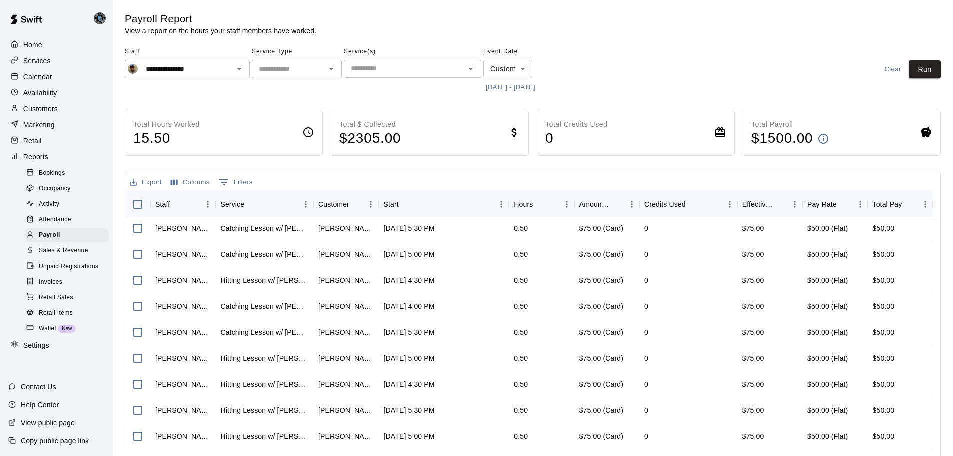
scroll to position [0, 0]
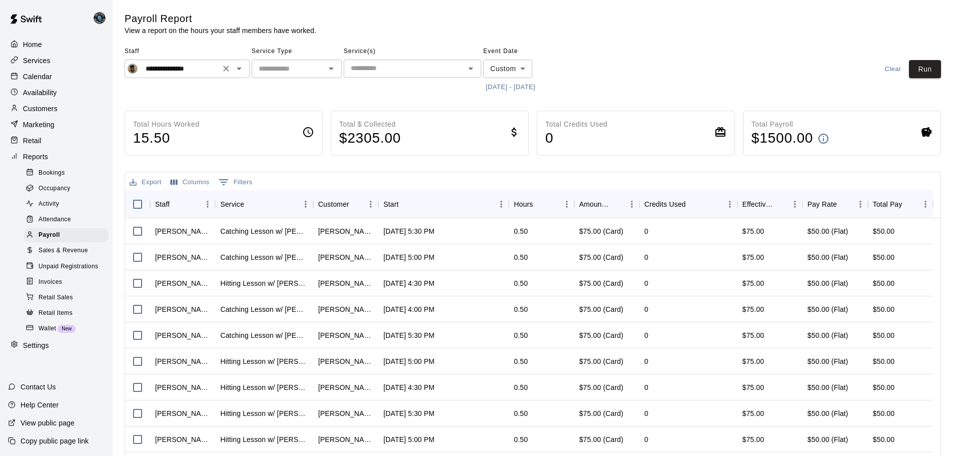
click at [236, 69] on icon "Open" at bounding box center [239, 69] width 12 height 12
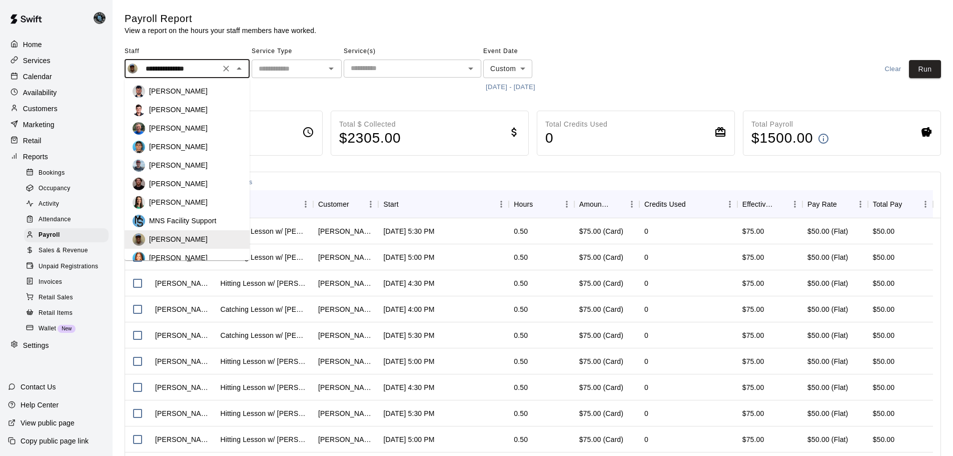
click at [181, 198] on p "[PERSON_NAME]" at bounding box center [178, 202] width 59 height 10
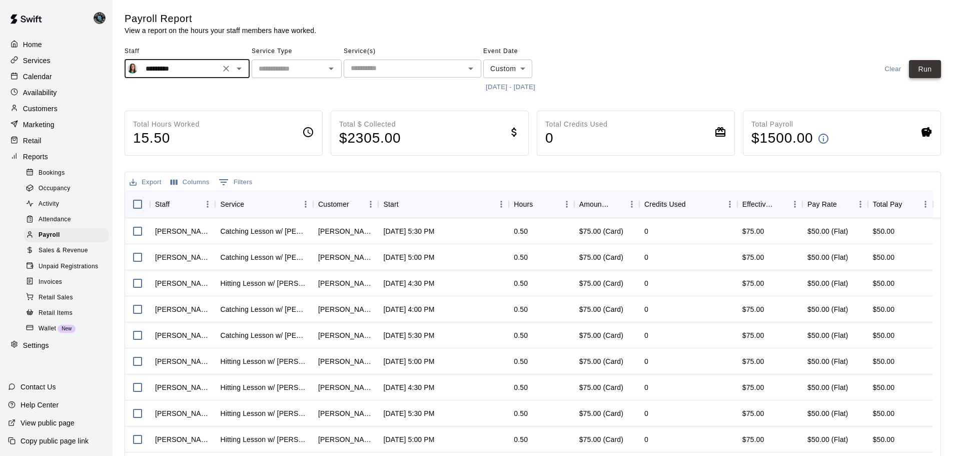
click at [929, 68] on button "Run" at bounding box center [925, 69] width 32 height 19
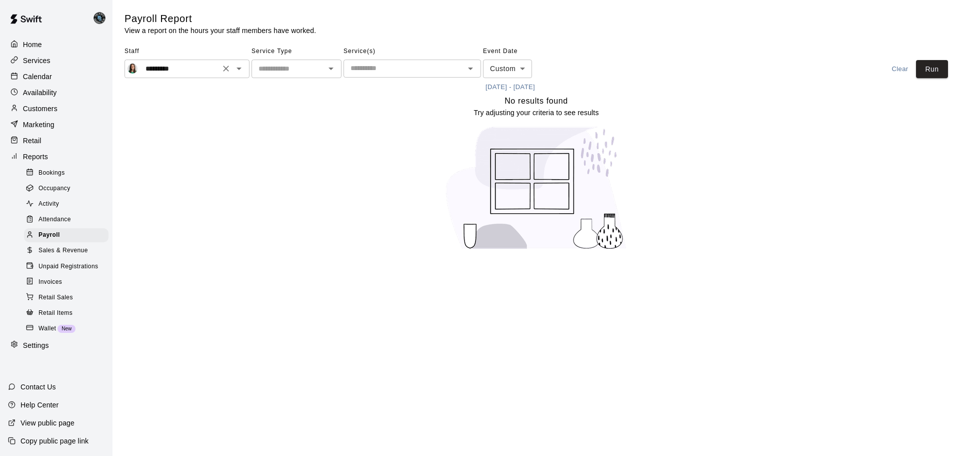
click at [241, 68] on icon "Open" at bounding box center [239, 69] width 5 height 3
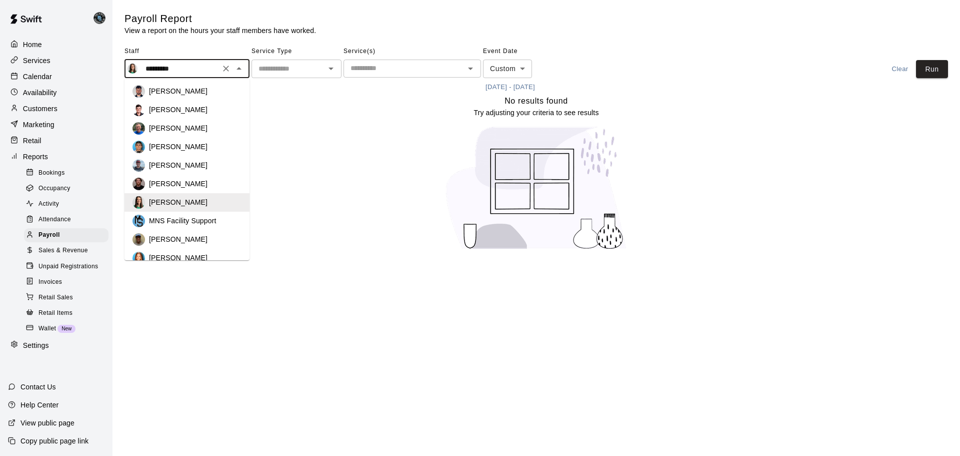
click at [191, 183] on p "[PERSON_NAME]" at bounding box center [178, 184] width 59 height 10
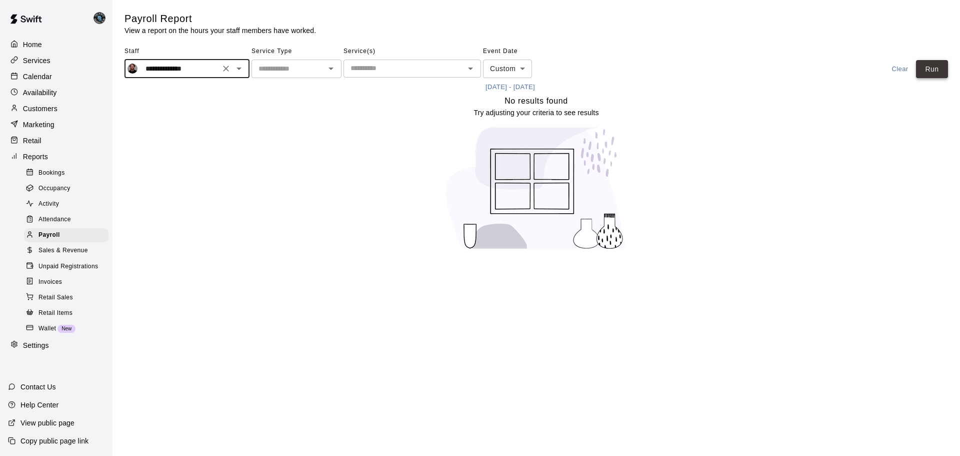
click at [936, 64] on button "Run" at bounding box center [932, 69] width 32 height 19
click at [239, 70] on icon "Open" at bounding box center [239, 69] width 12 height 12
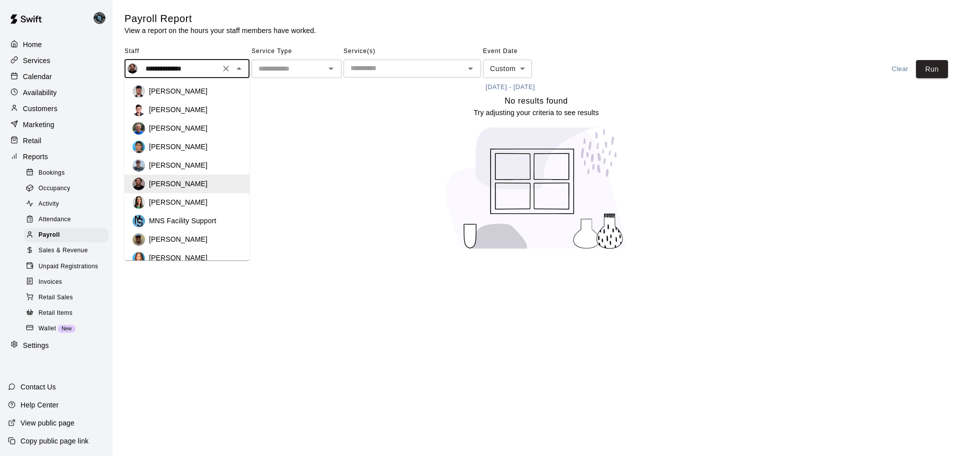
click at [187, 160] on div "[PERSON_NAME]" at bounding box center [187, 165] width 109 height 13
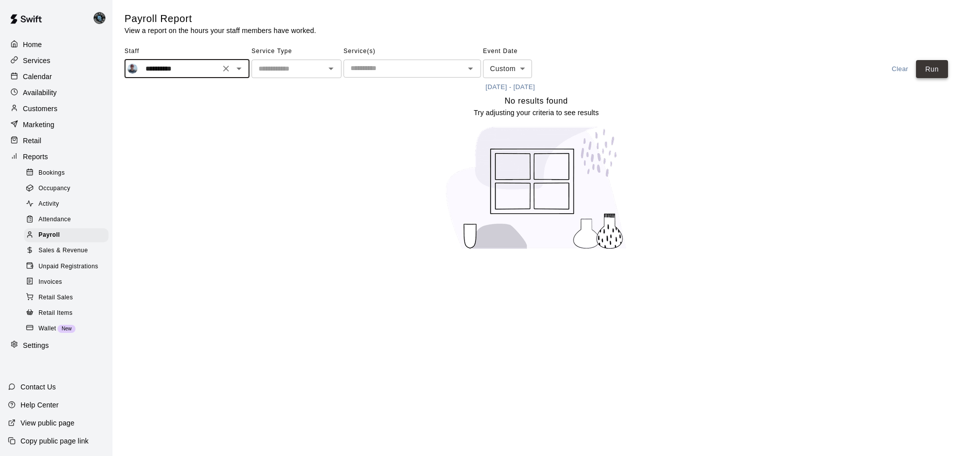
click at [932, 67] on button "Run" at bounding box center [932, 69] width 32 height 19
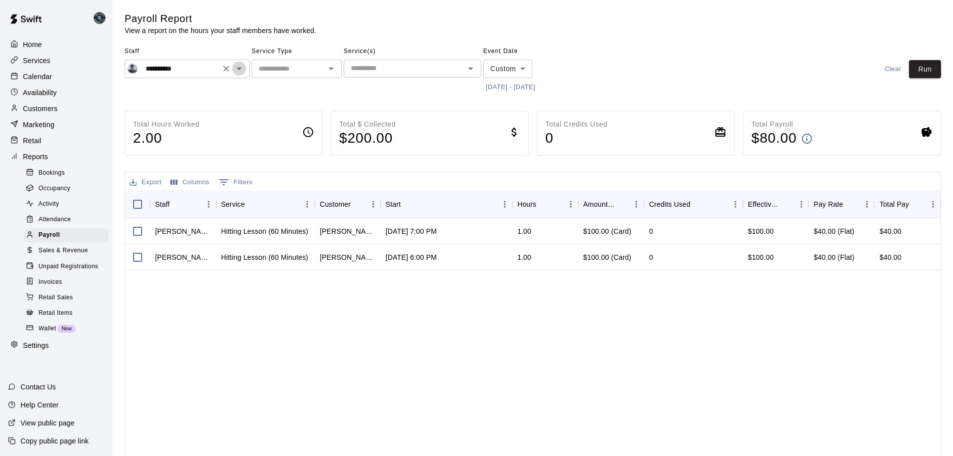
click at [239, 69] on icon "Open" at bounding box center [239, 69] width 5 height 3
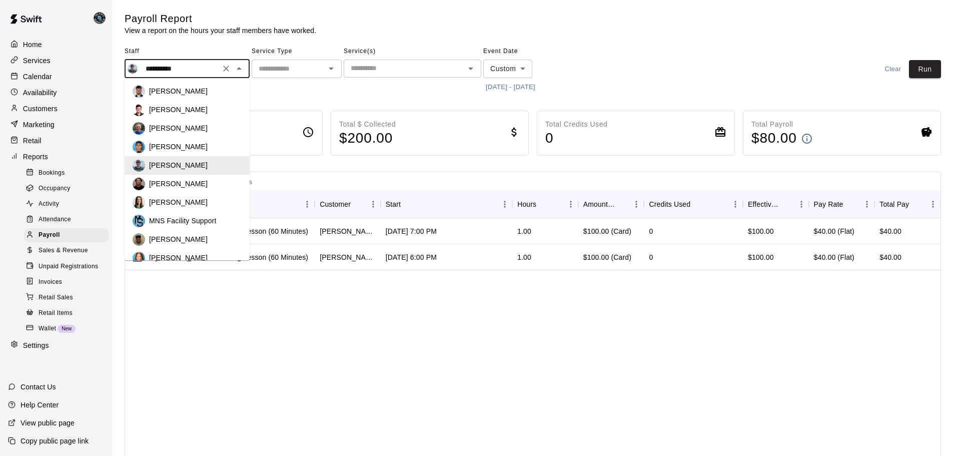
click at [197, 143] on p "[PERSON_NAME]" at bounding box center [178, 147] width 59 height 10
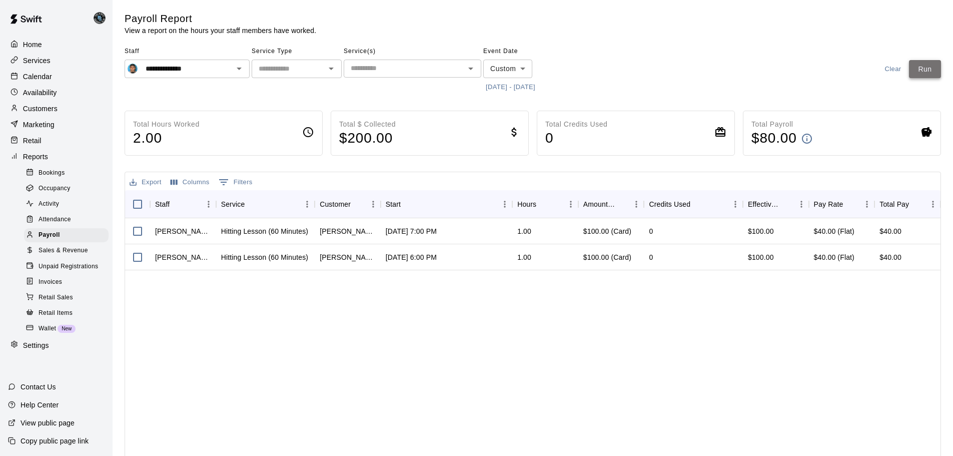
click at [922, 71] on button "Run" at bounding box center [925, 69] width 32 height 19
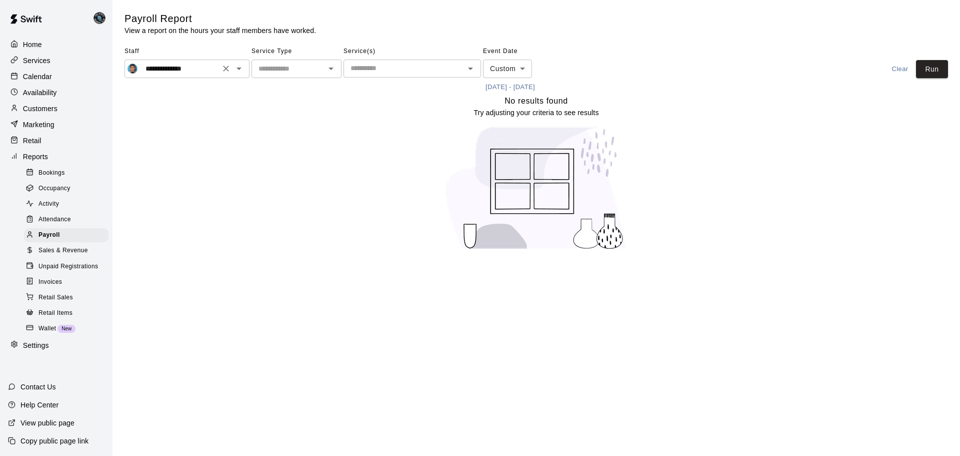
click at [240, 68] on icon "Open" at bounding box center [239, 69] width 12 height 12
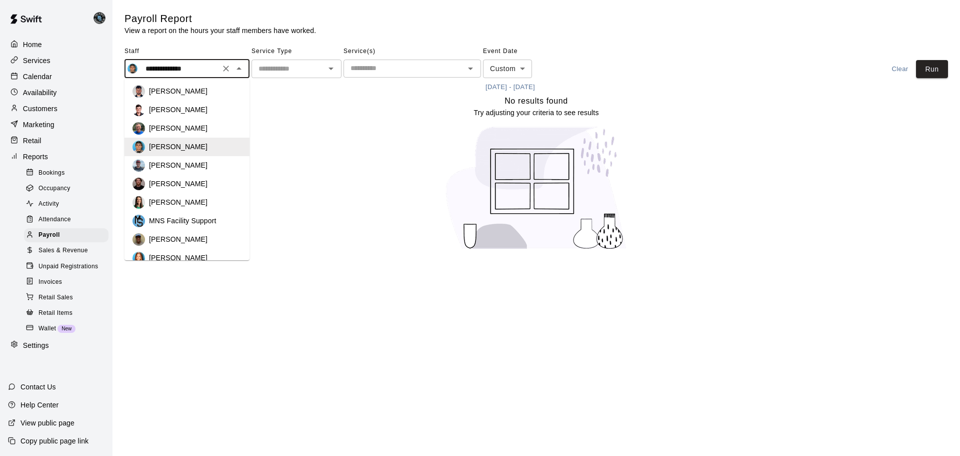
click at [181, 105] on p "[PERSON_NAME]" at bounding box center [178, 110] width 59 height 10
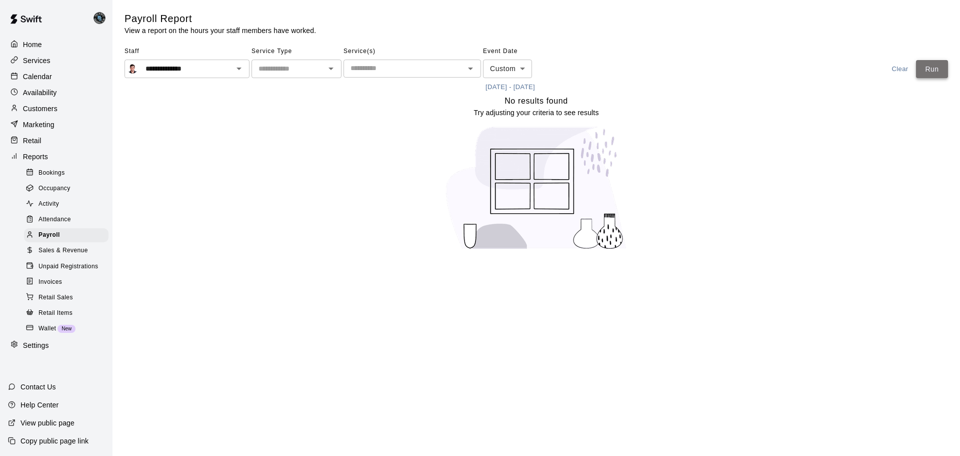
click at [938, 69] on button "Run" at bounding box center [932, 69] width 32 height 19
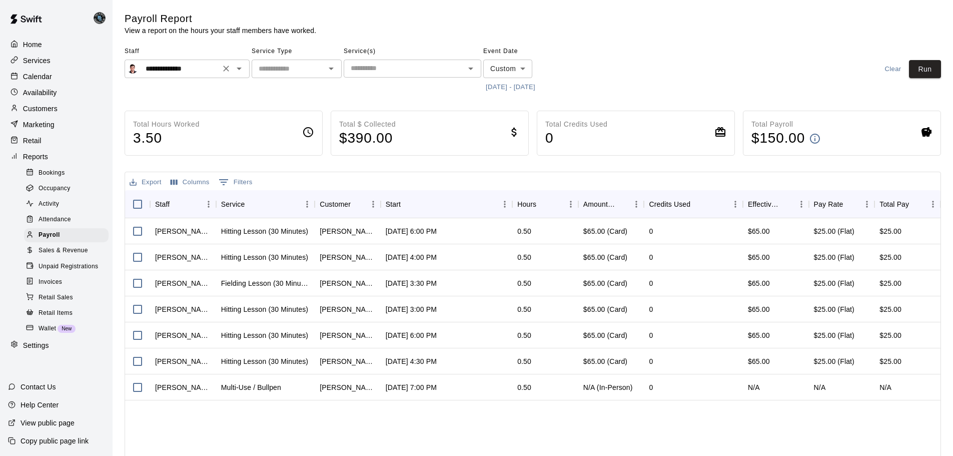
click at [236, 68] on icon "Open" at bounding box center [239, 69] width 12 height 12
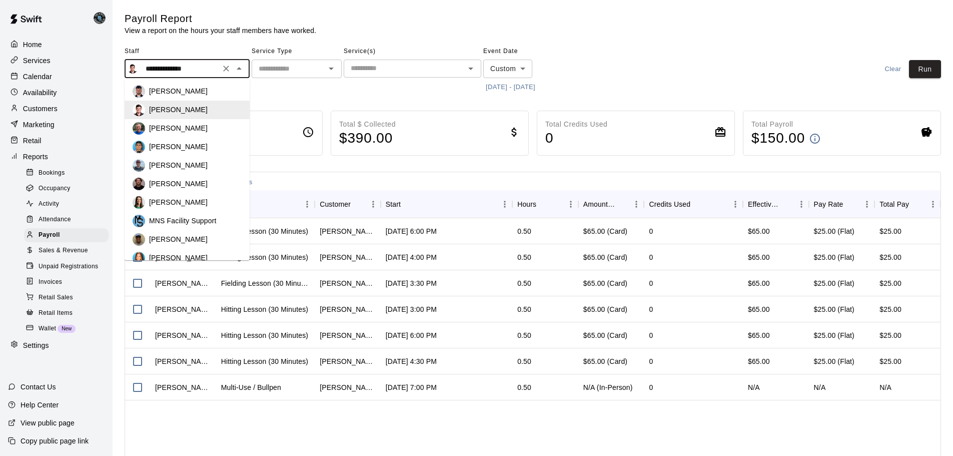
click at [184, 88] on p "[PERSON_NAME]" at bounding box center [178, 91] width 59 height 10
type input "**********"
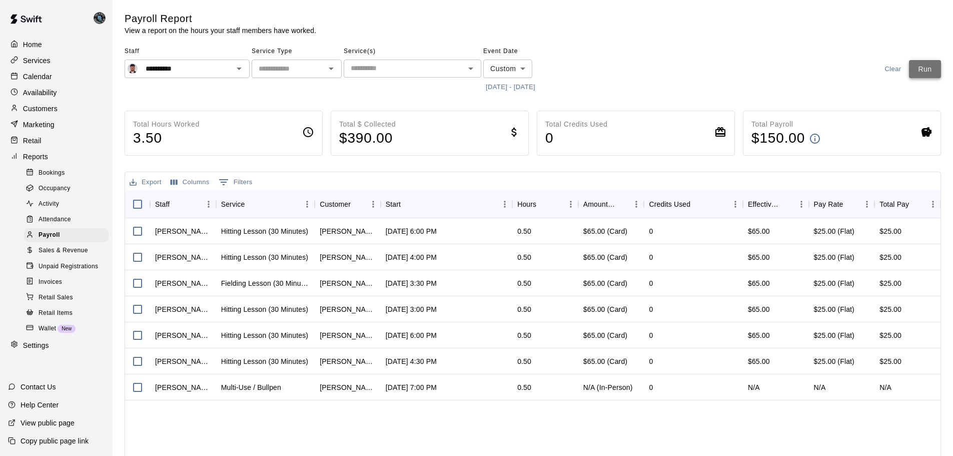
click at [925, 70] on button "Run" at bounding box center [925, 69] width 32 height 19
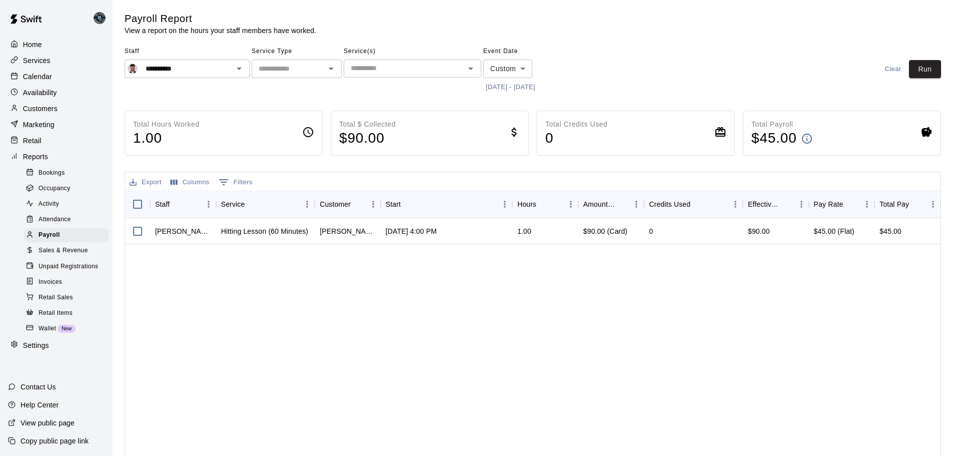
click at [41, 74] on p "Calendar" at bounding box center [37, 77] width 29 height 10
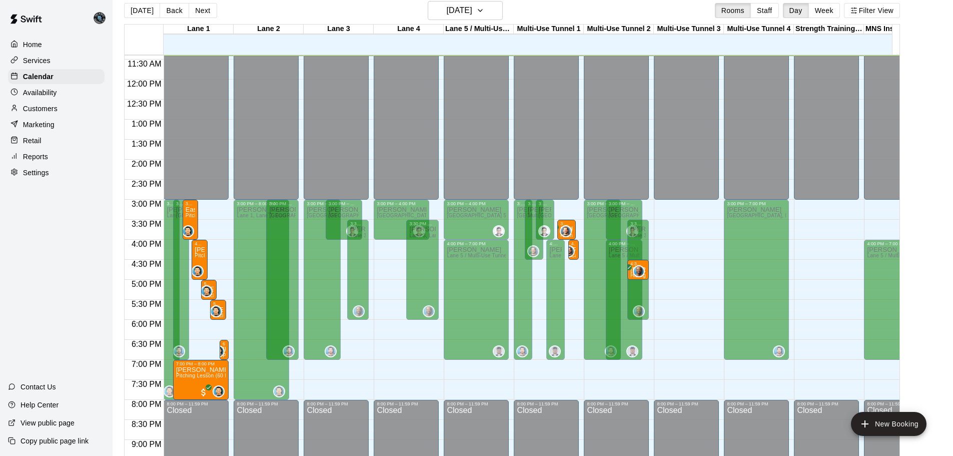
scroll to position [16, 0]
